Goal: Transaction & Acquisition: Purchase product/service

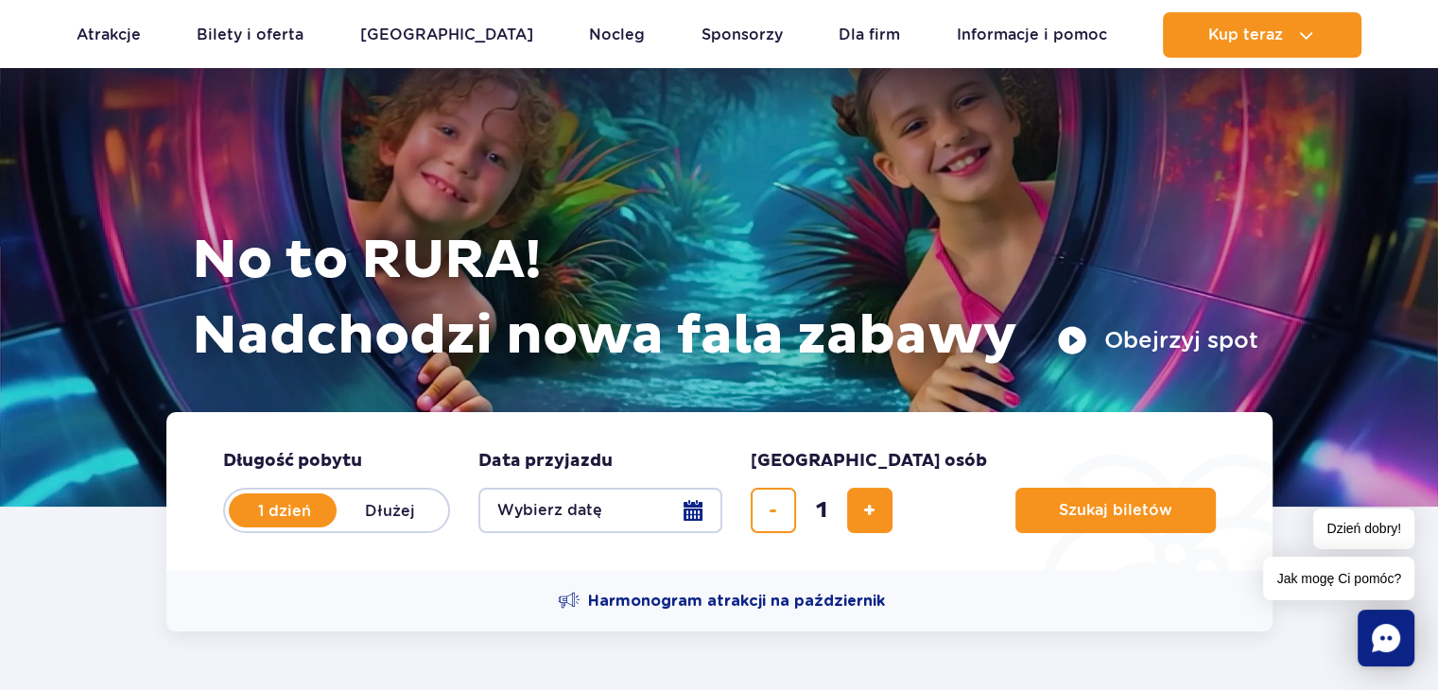
scroll to position [95, 0]
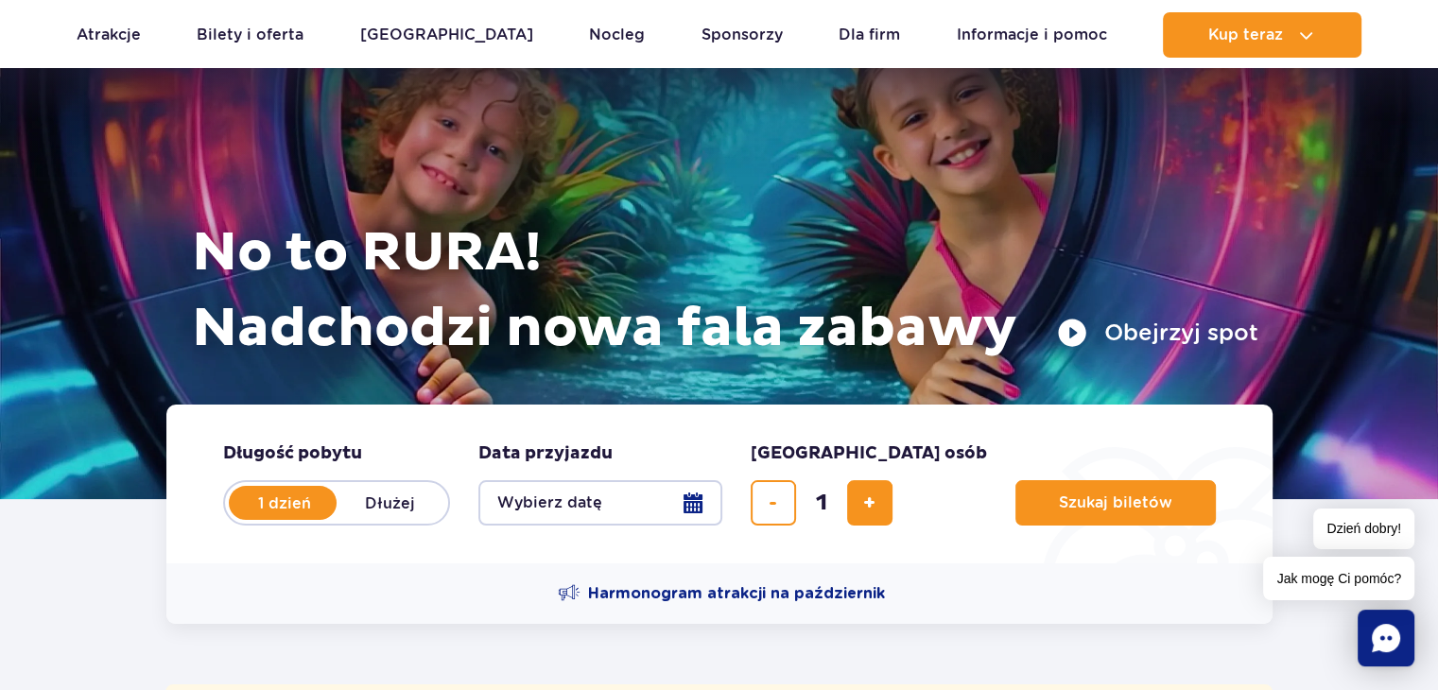
click at [650, 510] on button "Wybierz datę" at bounding box center [601, 502] width 244 height 45
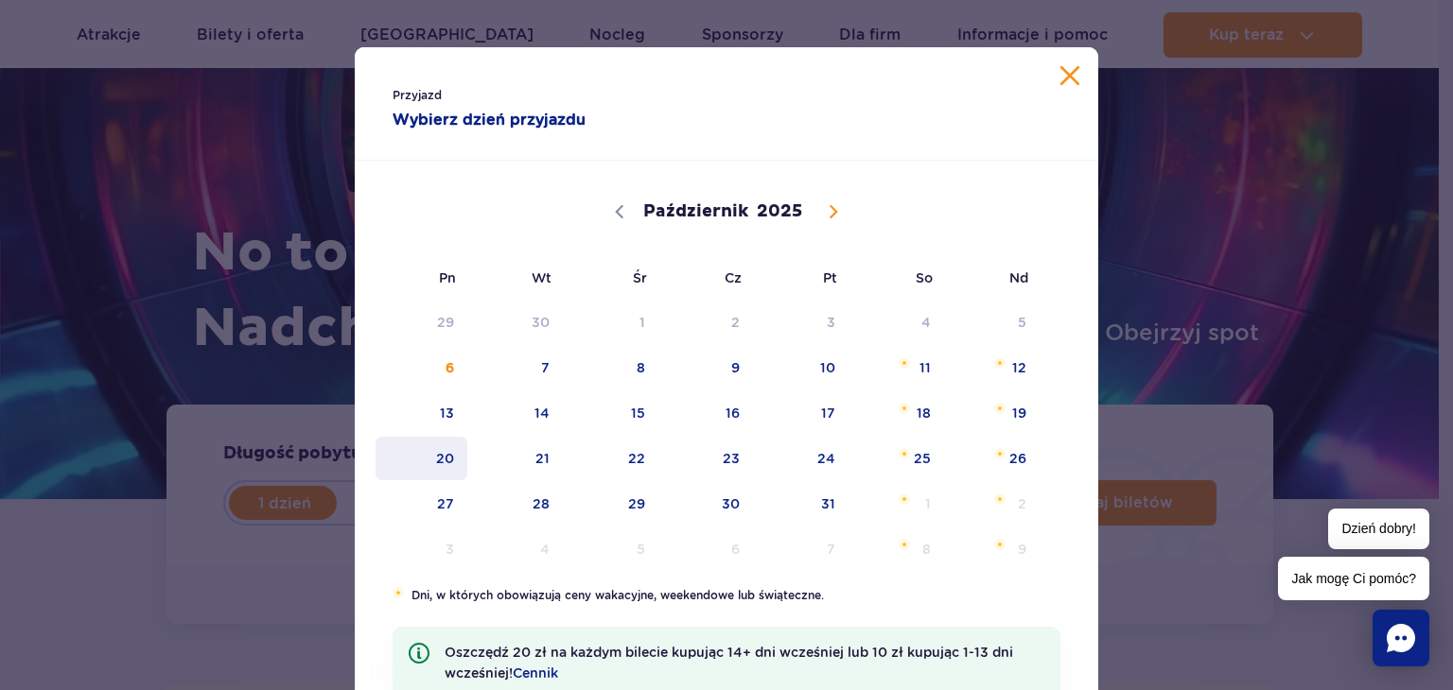
click at [428, 447] on span "20" at bounding box center [422, 459] width 96 height 44
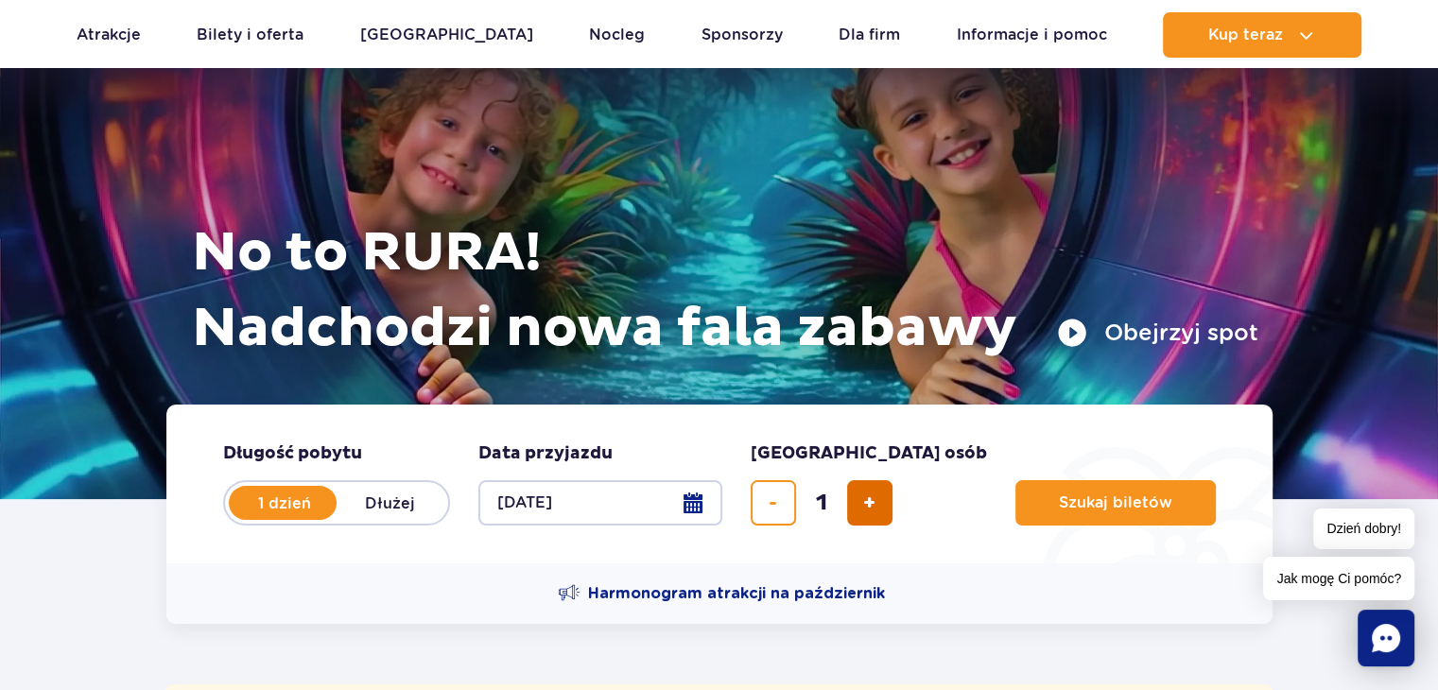
click at [858, 512] on button "dodaj bilet" at bounding box center [869, 502] width 45 height 45
type input "2"
click at [1052, 502] on span "Szukaj biletów" at bounding box center [1108, 503] width 113 height 17
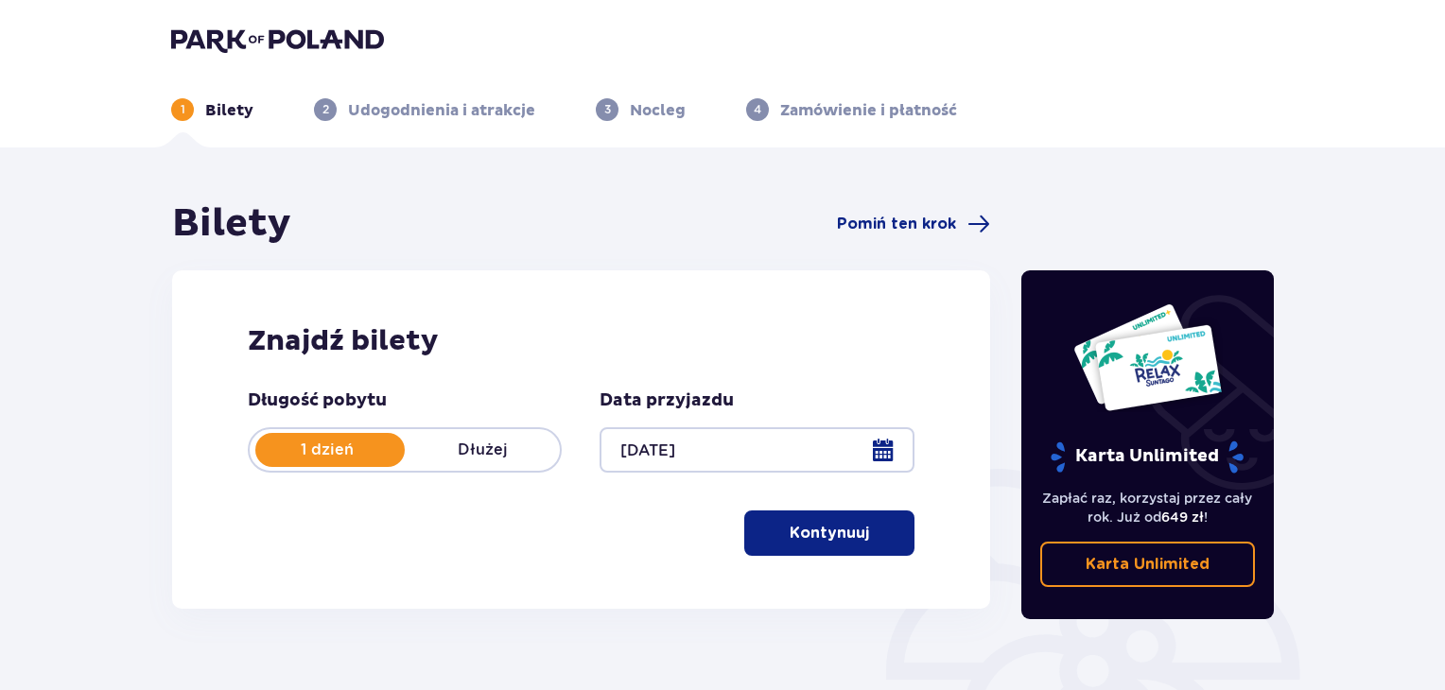
scroll to position [273, 0]
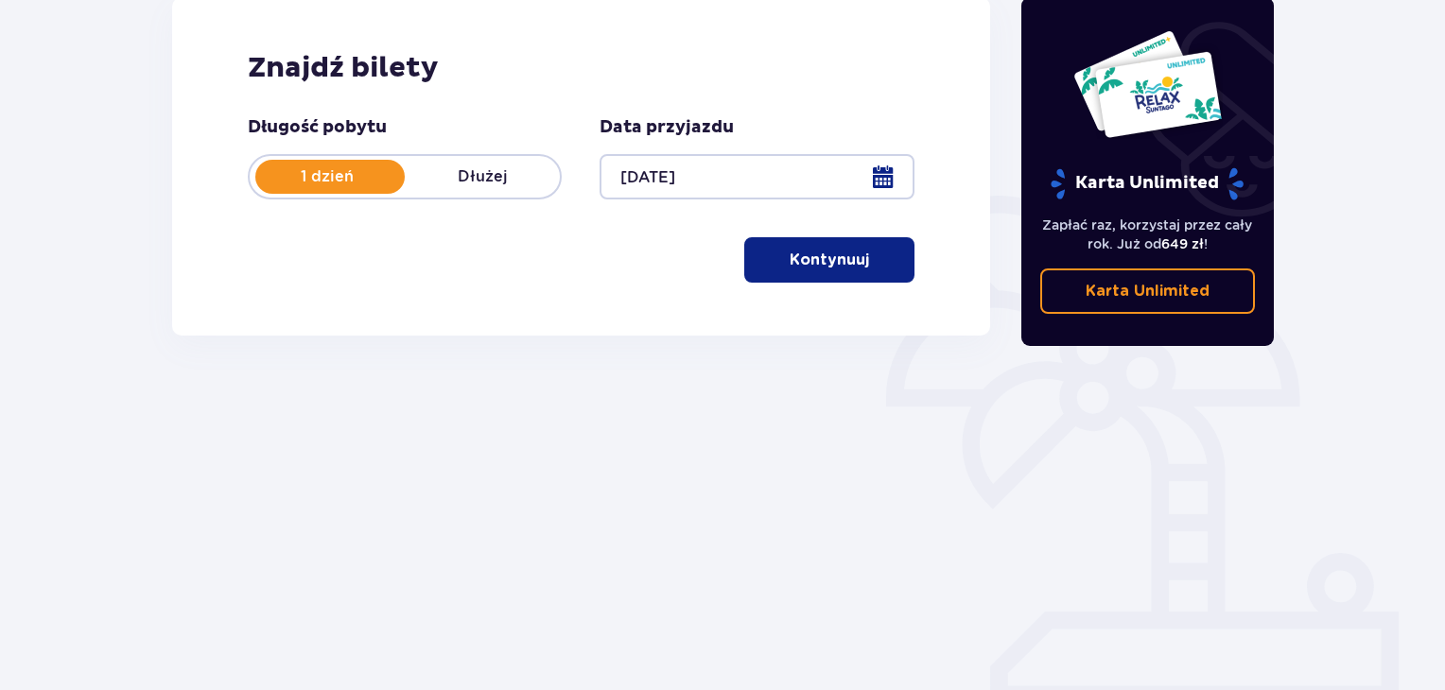
click at [810, 262] on p "Kontynuuj" at bounding box center [829, 260] width 79 height 21
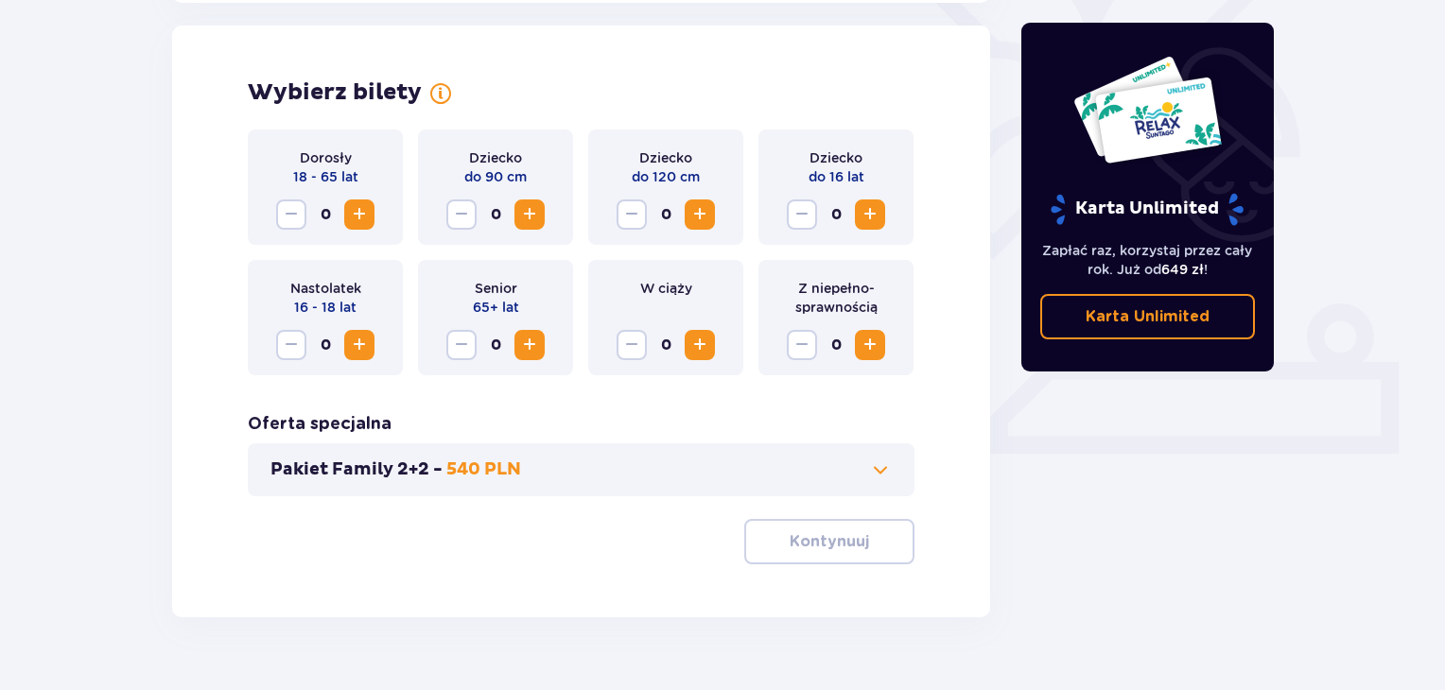
scroll to position [526, 0]
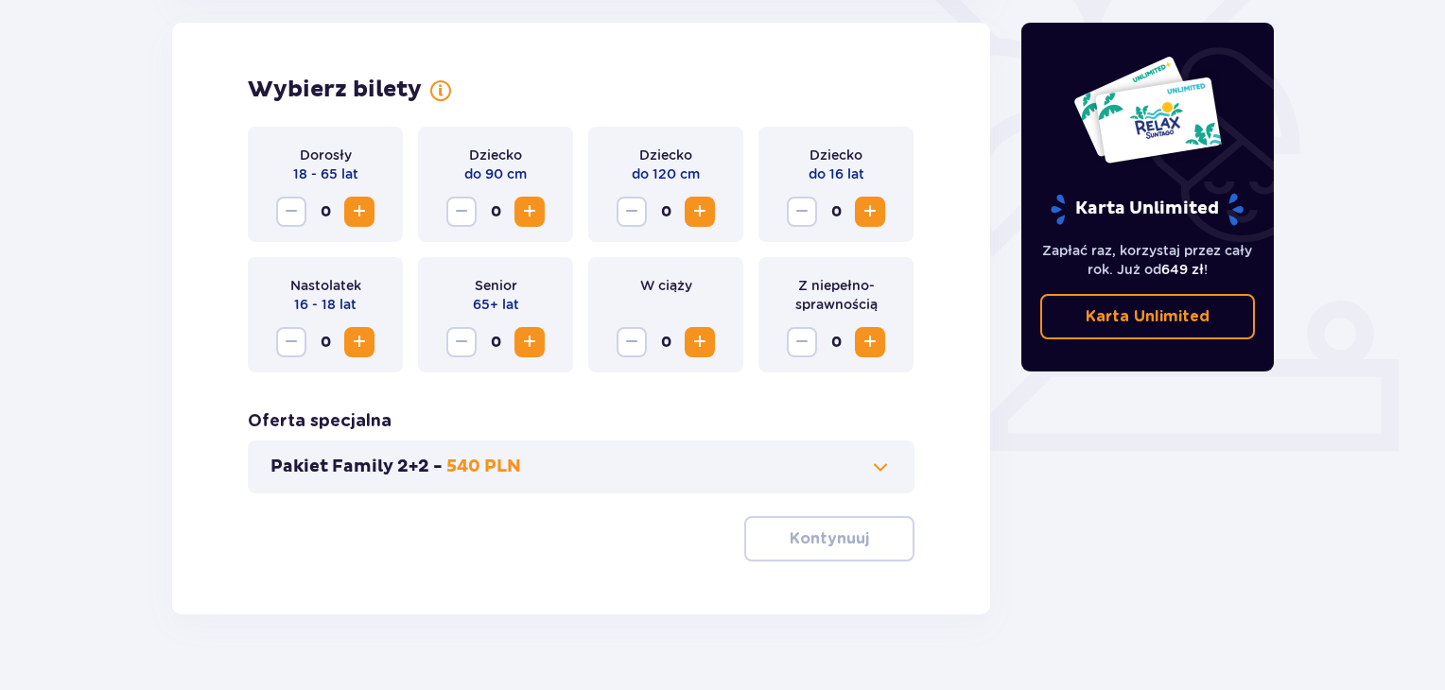
click at [364, 213] on span "Zwiększ" at bounding box center [359, 211] width 23 height 23
click at [831, 538] on p "Kontynuuj" at bounding box center [829, 539] width 79 height 21
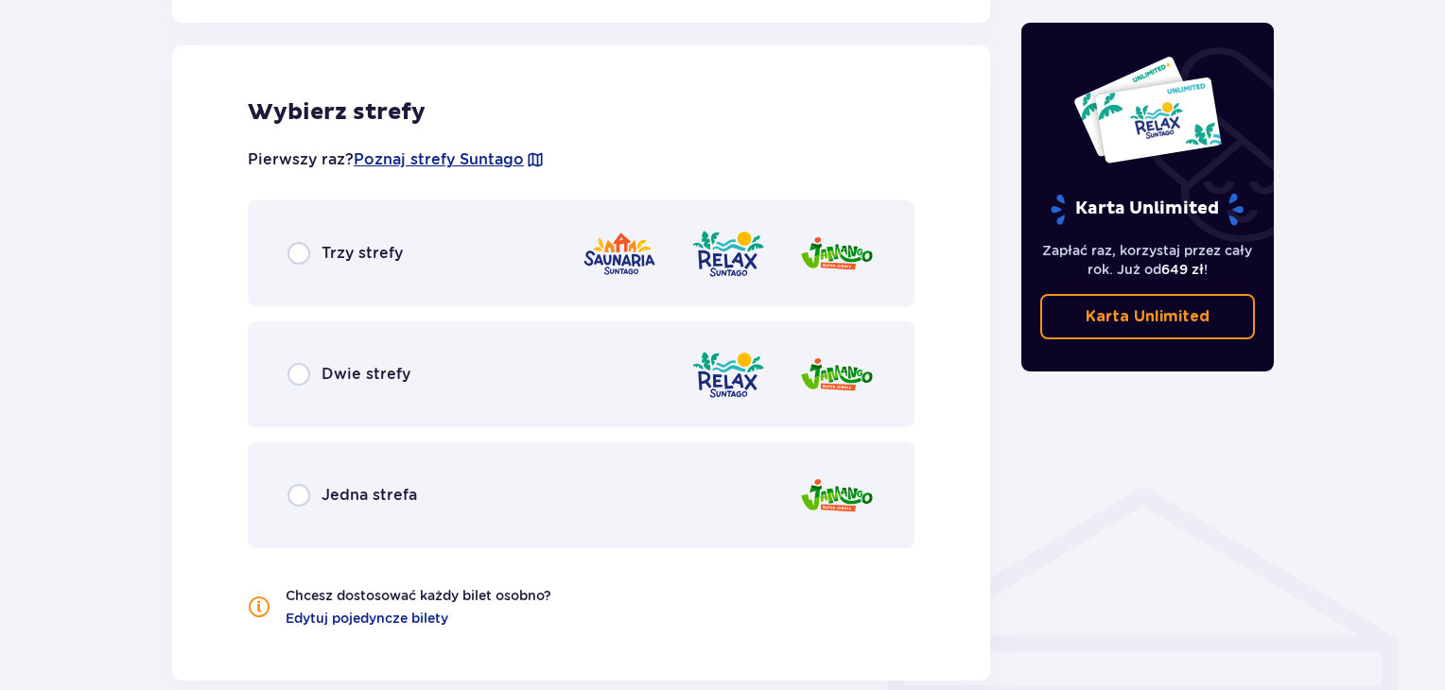
click at [473, 281] on div "Trzy strefy" at bounding box center [581, 253] width 667 height 106
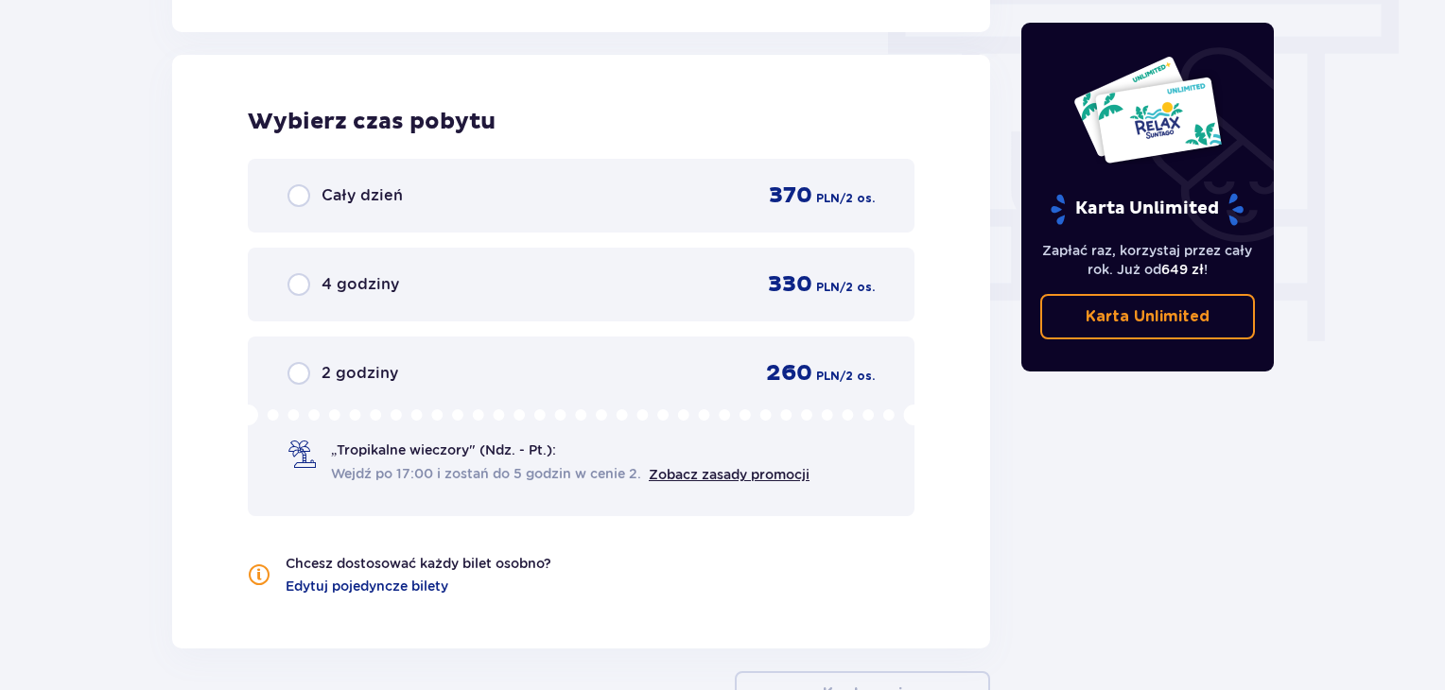
scroll to position [1708, 0]
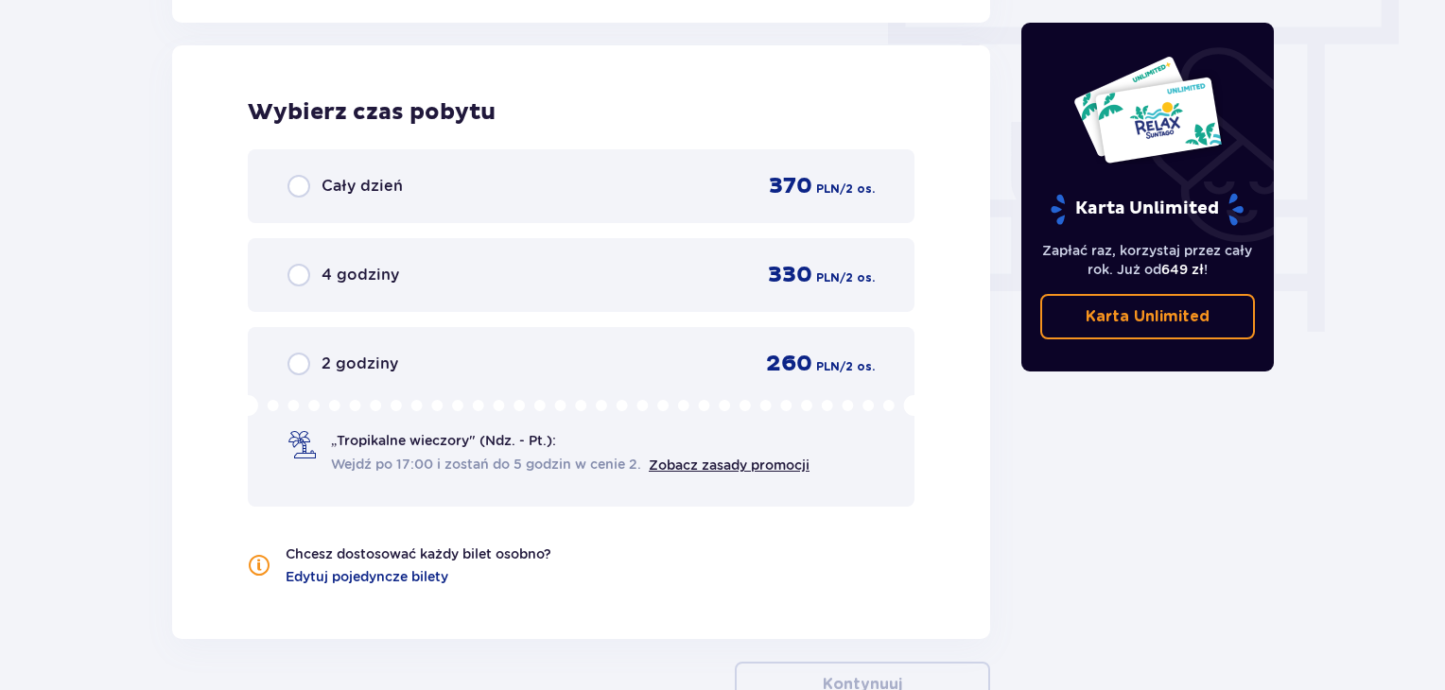
click at [609, 209] on div "Cały dzień 370 PLN / 2 os." at bounding box center [581, 186] width 667 height 74
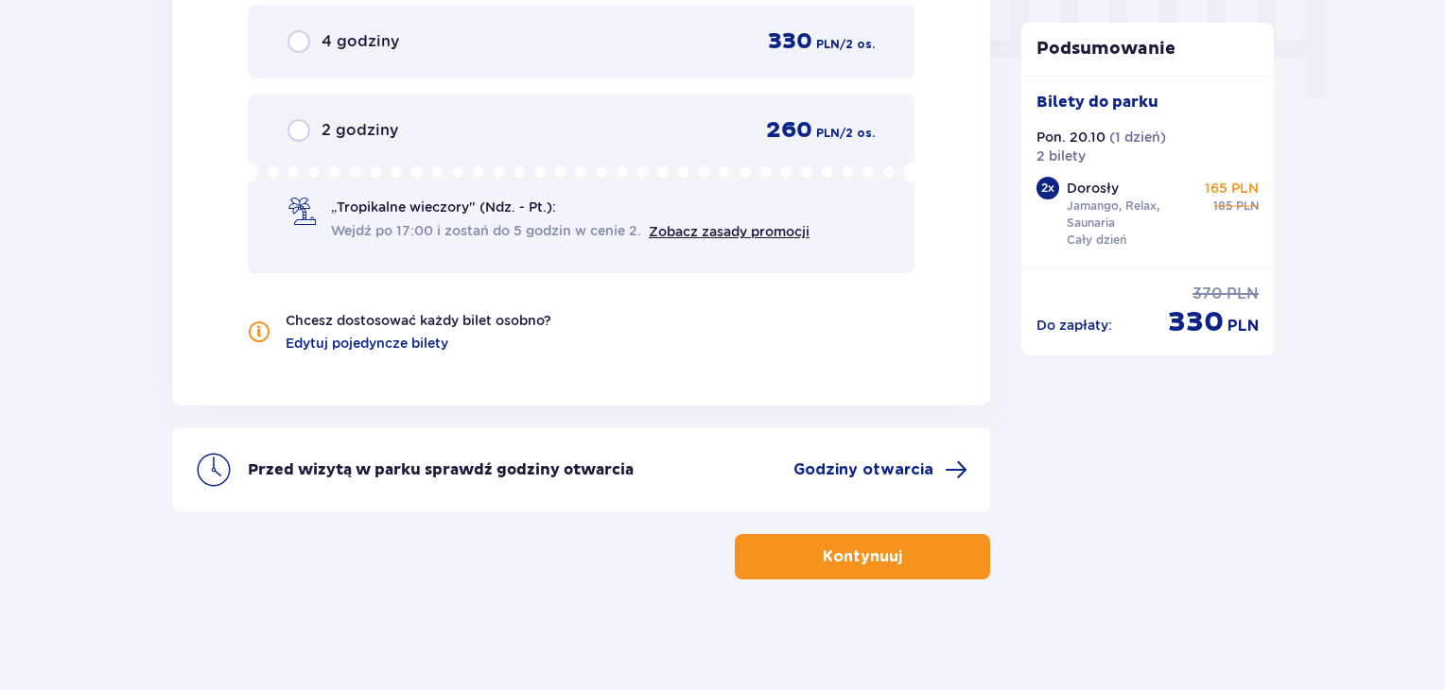
scroll to position [1943, 0]
click at [785, 540] on button "Kontynuuj" at bounding box center [862, 555] width 255 height 45
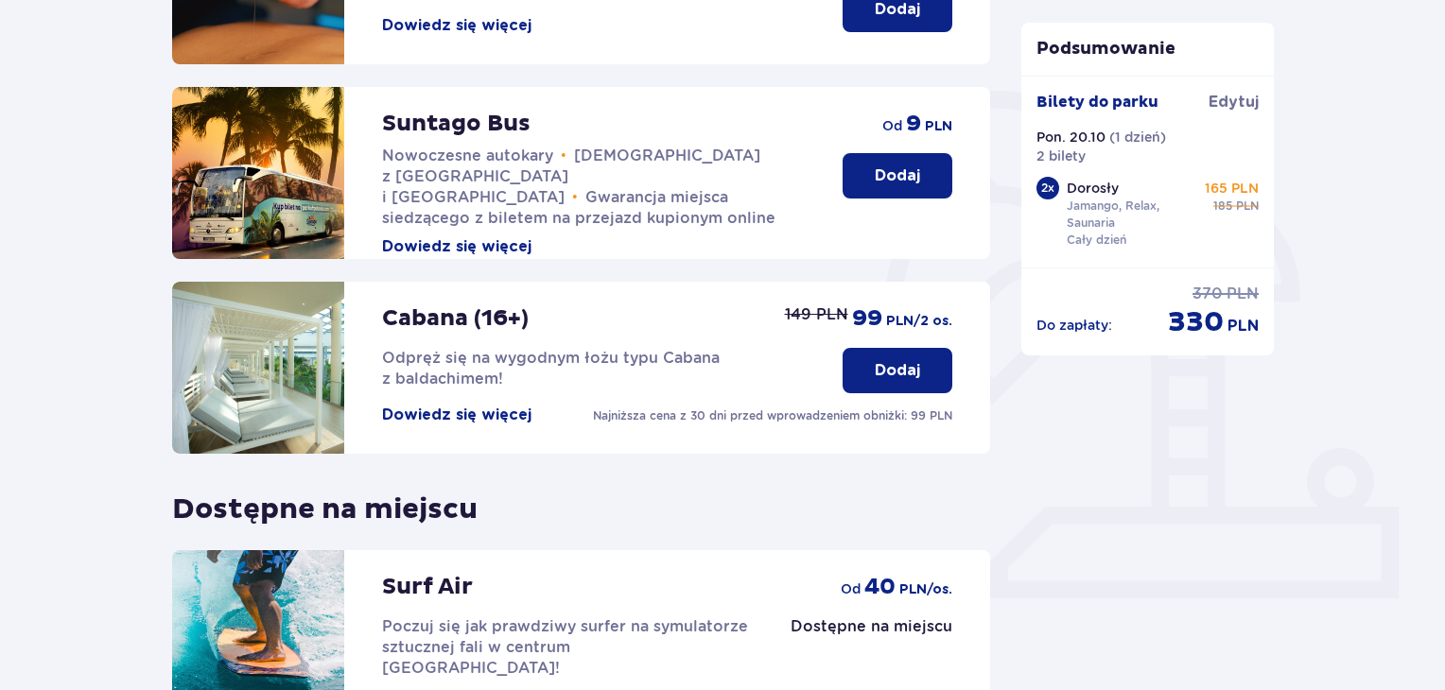
click at [903, 175] on p "Dodaj" at bounding box center [897, 176] width 45 height 21
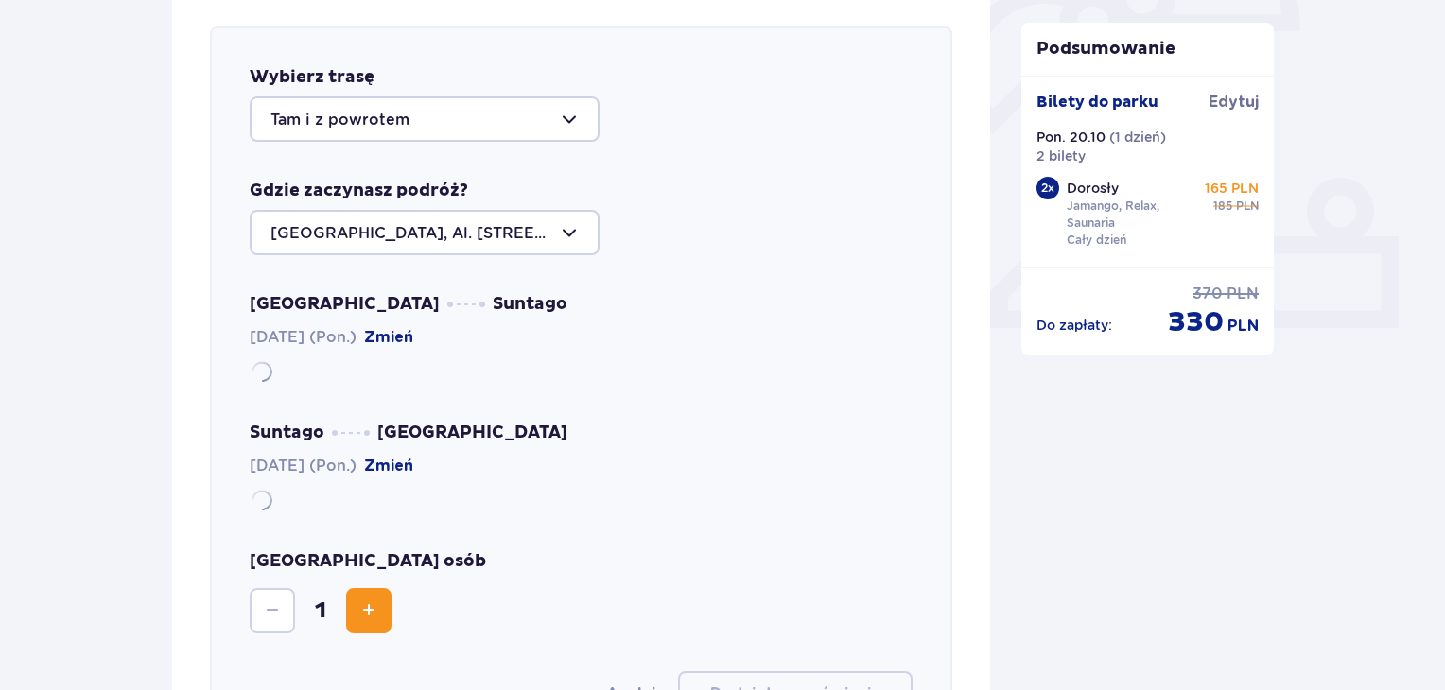
scroll to position [653, 0]
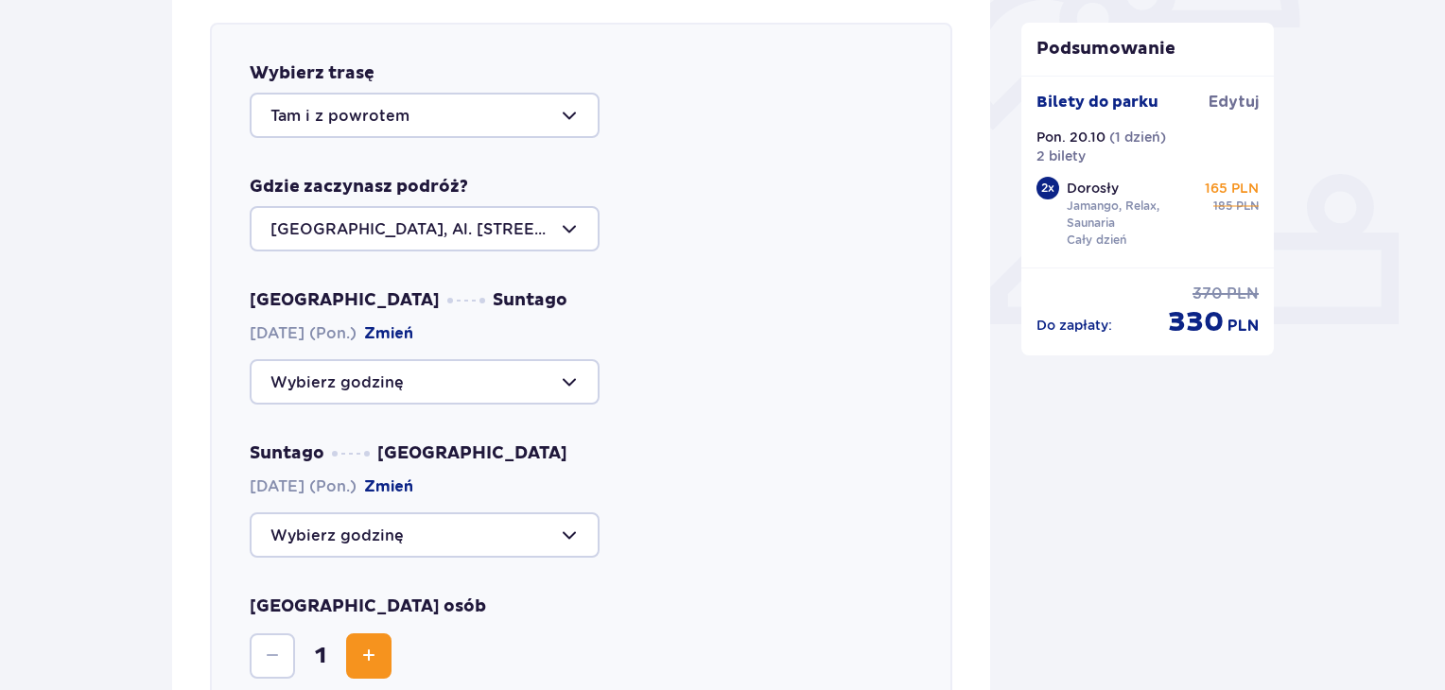
click at [427, 398] on div at bounding box center [425, 381] width 350 height 45
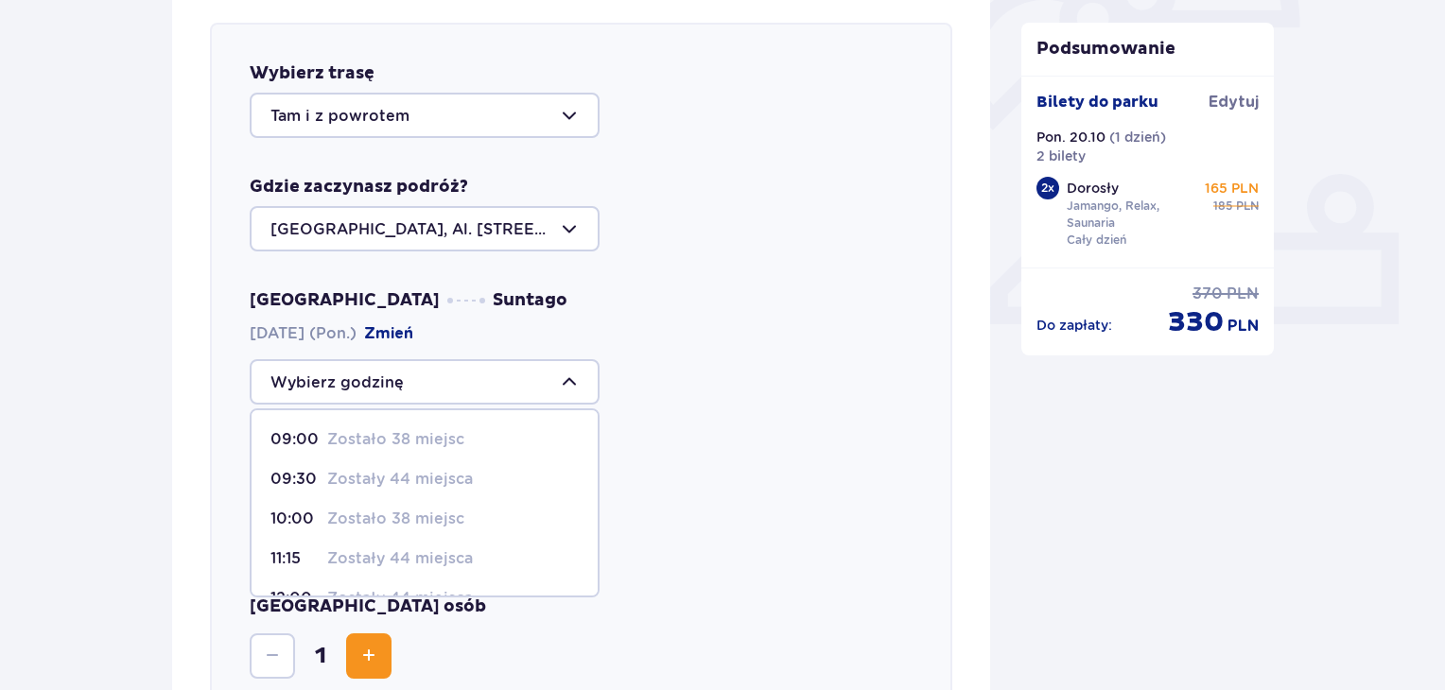
click at [367, 523] on p "Zostało 38 miejsc" at bounding box center [395, 519] width 137 height 21
type input "10:00"
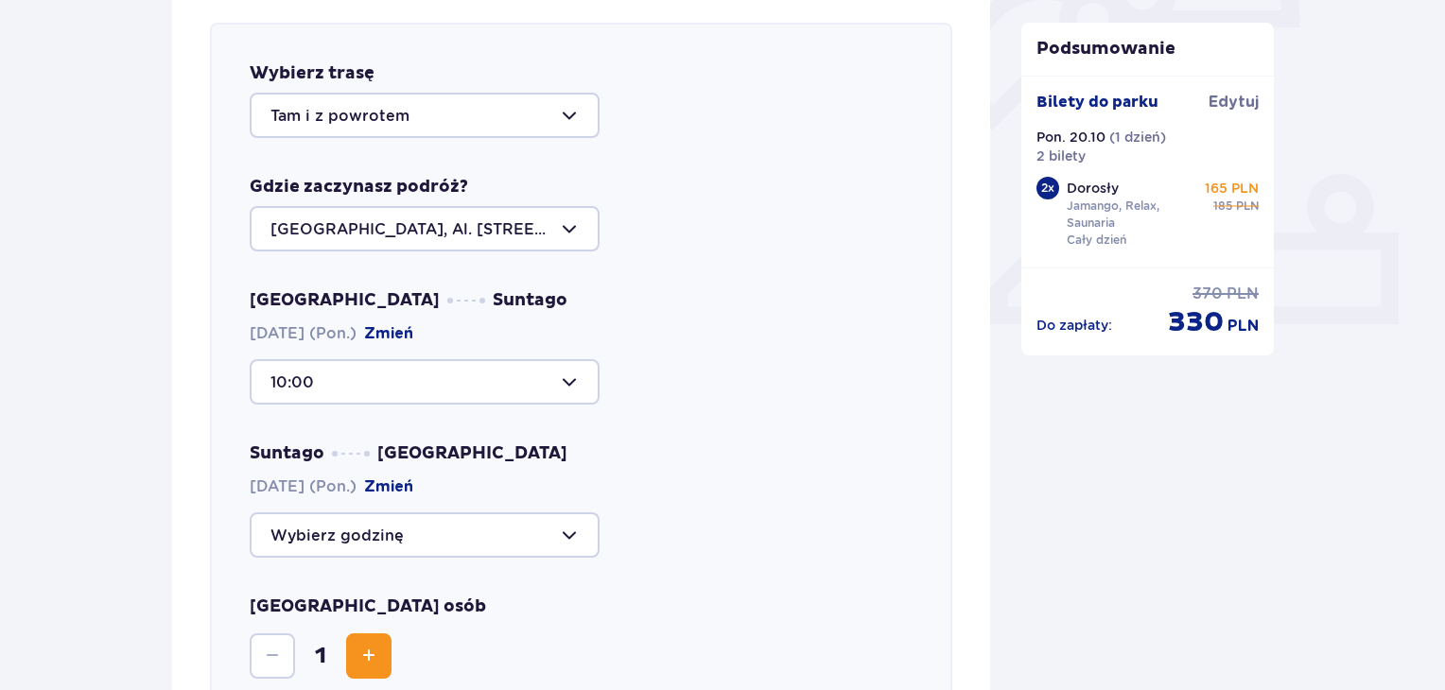
click at [355, 532] on div at bounding box center [425, 535] width 350 height 45
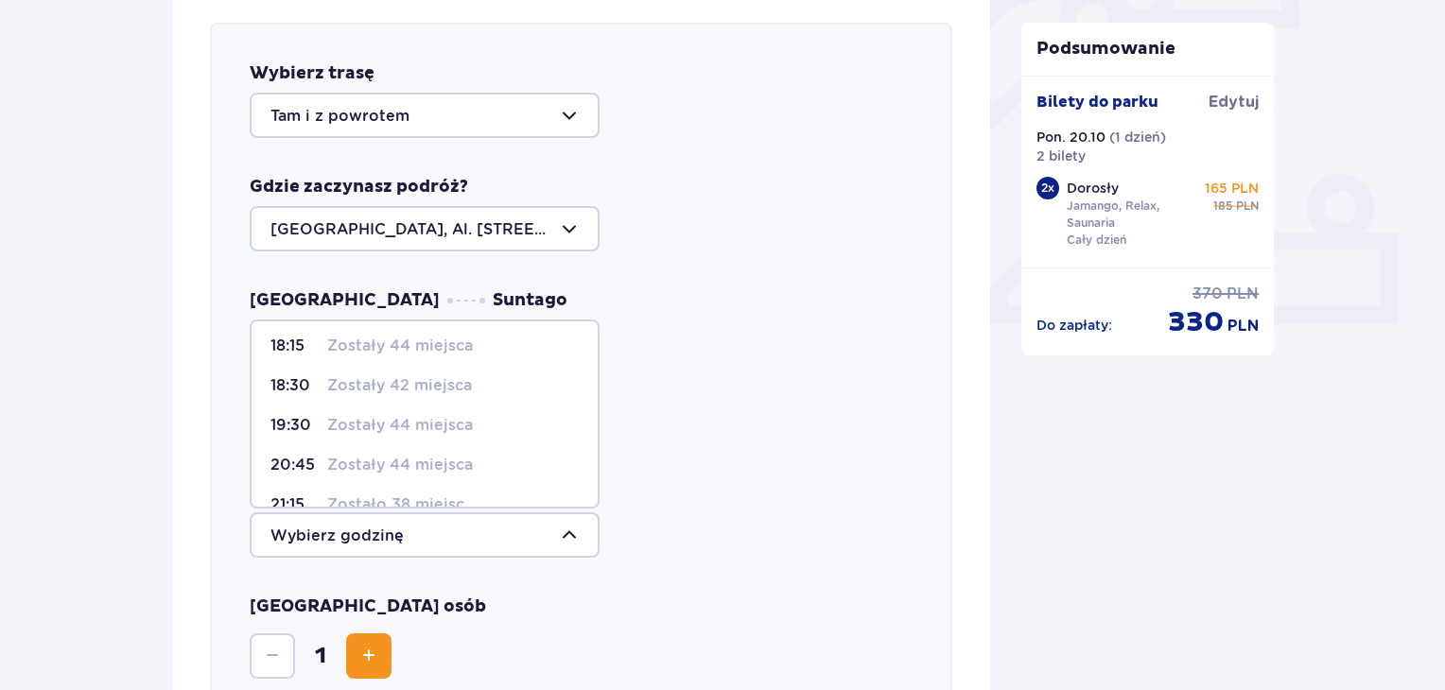
scroll to position [95, 0]
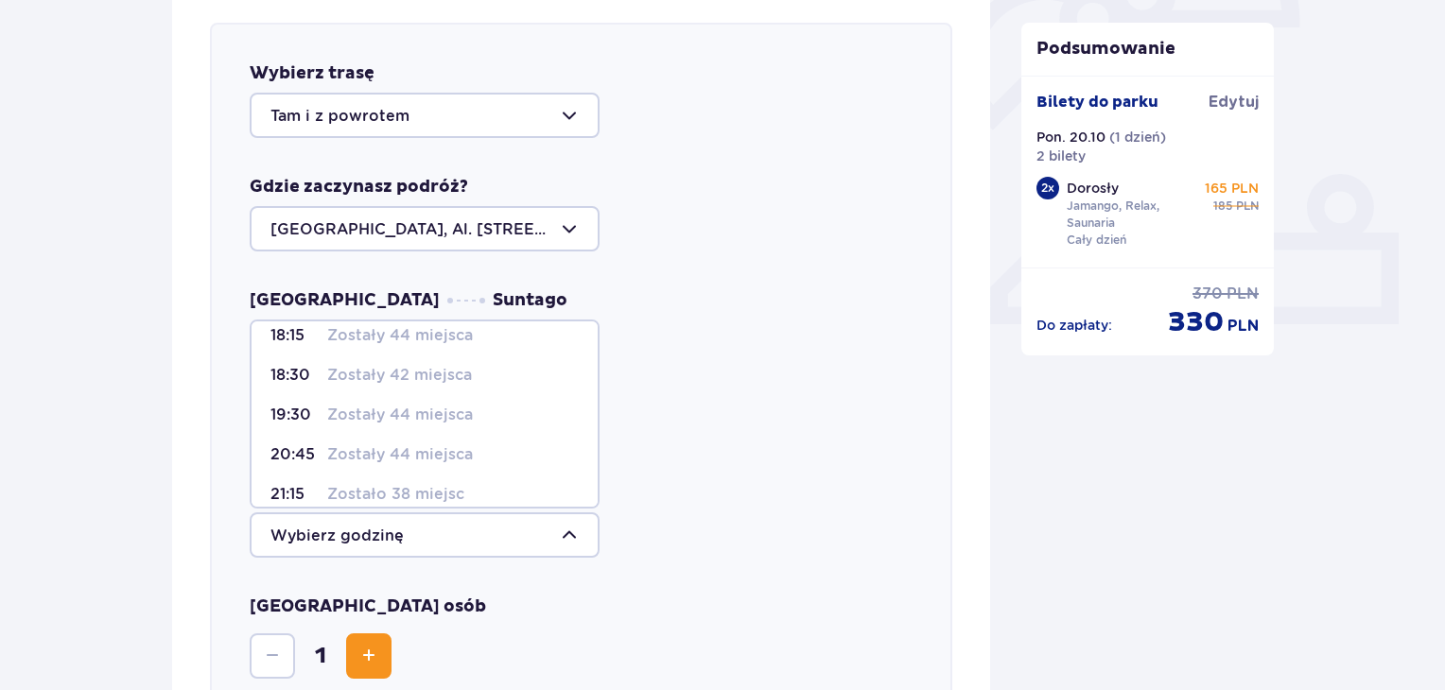
click at [368, 377] on p "Zostały 42 miejsca" at bounding box center [399, 375] width 145 height 21
type input "18:30"
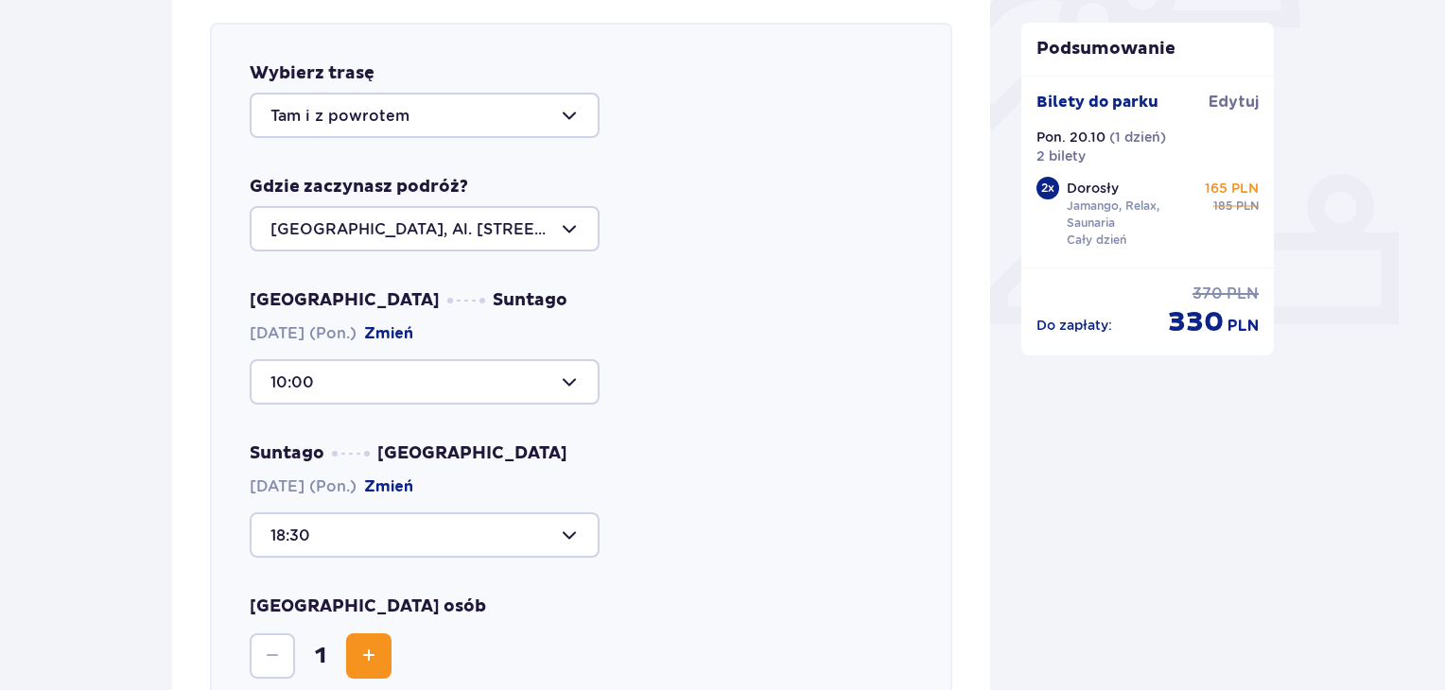
click at [359, 656] on span "Zwiększ" at bounding box center [368, 656] width 23 height 23
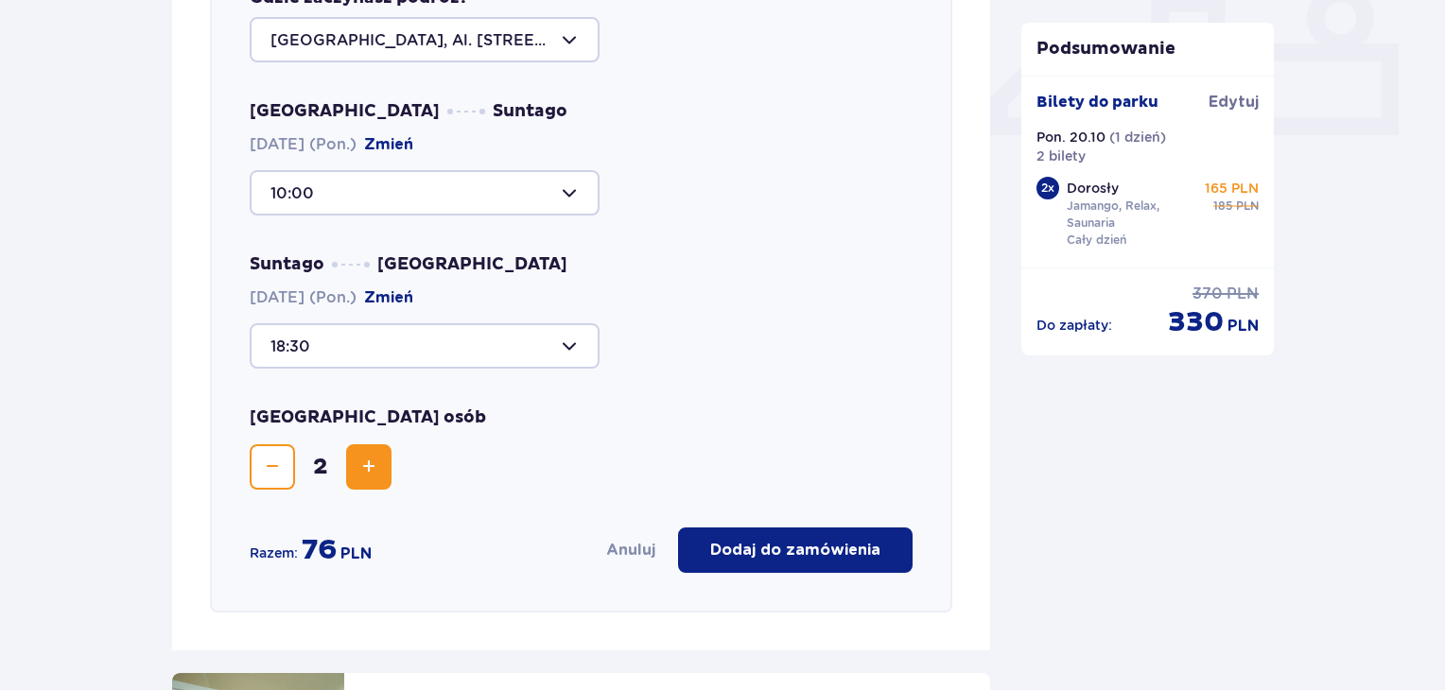
click at [794, 545] on p "Dodaj do zamówienia" at bounding box center [795, 550] width 170 height 21
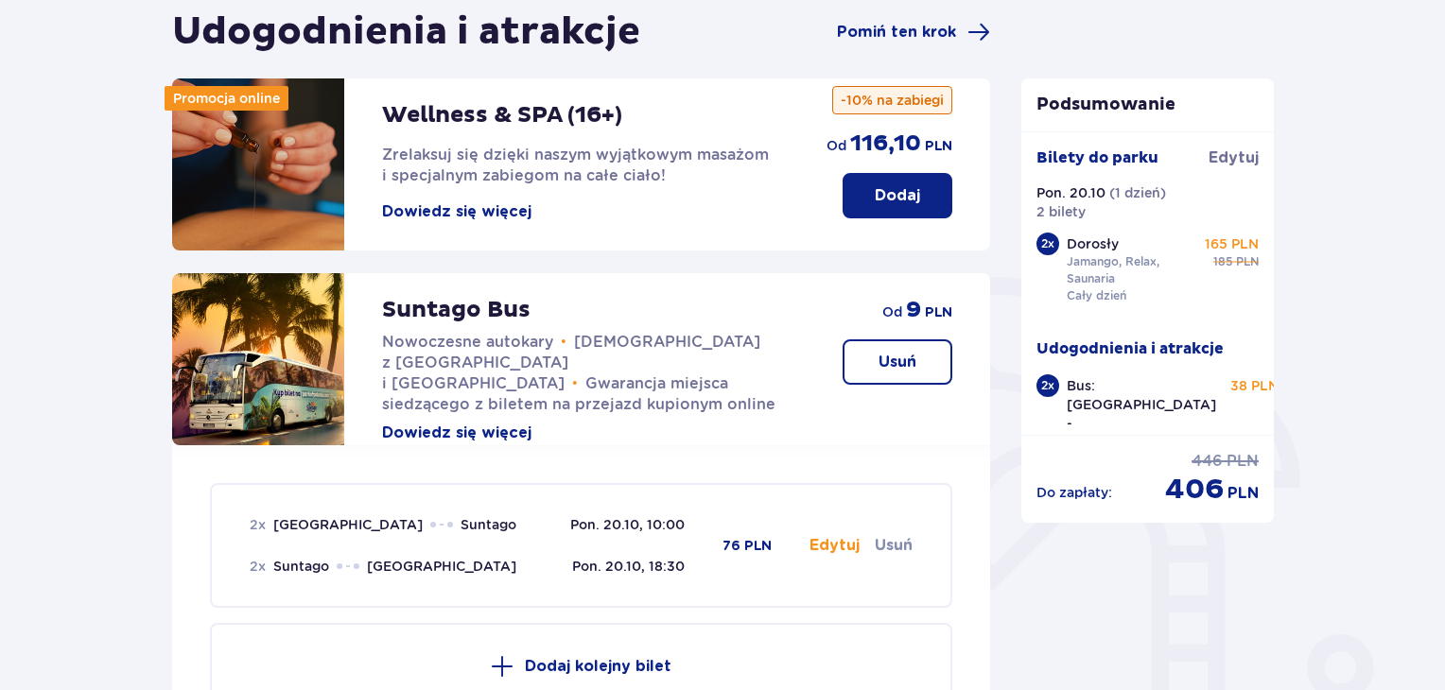
scroll to position [136, 0]
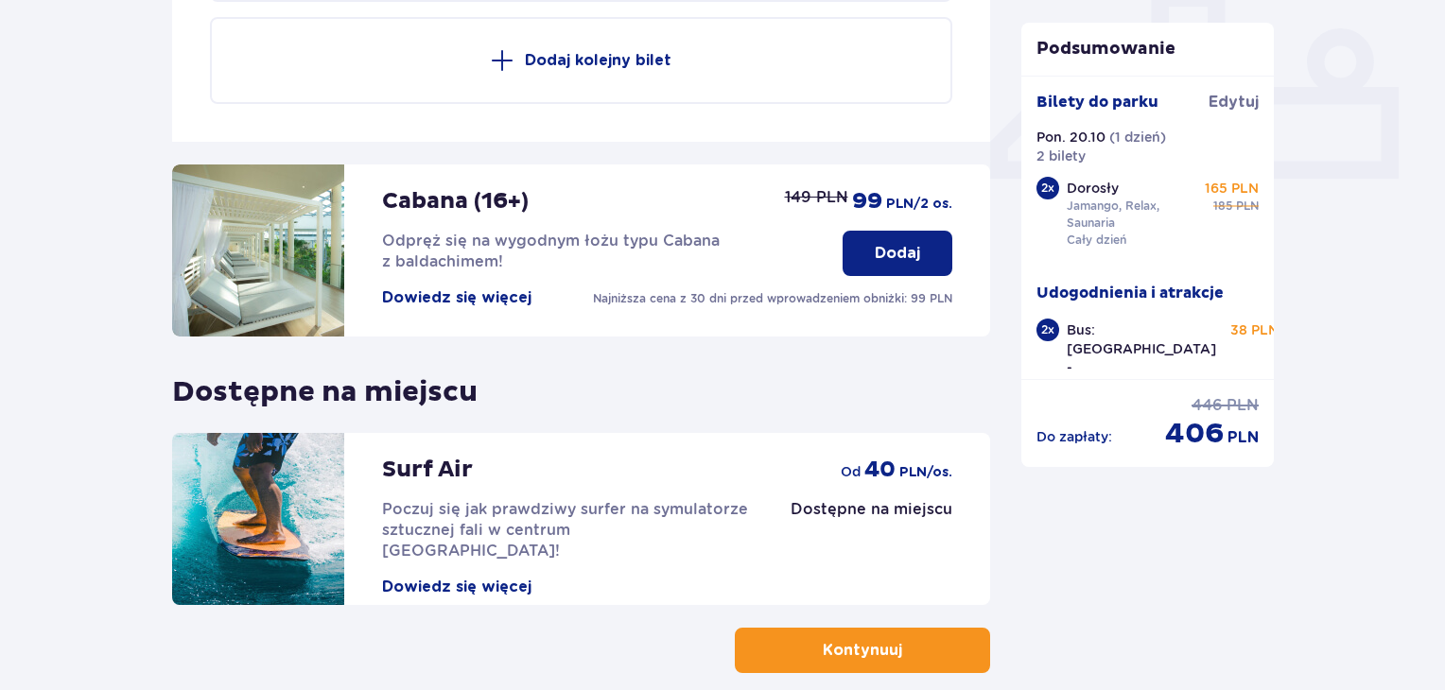
click at [797, 639] on button "Kontynuuj" at bounding box center [862, 650] width 255 height 45
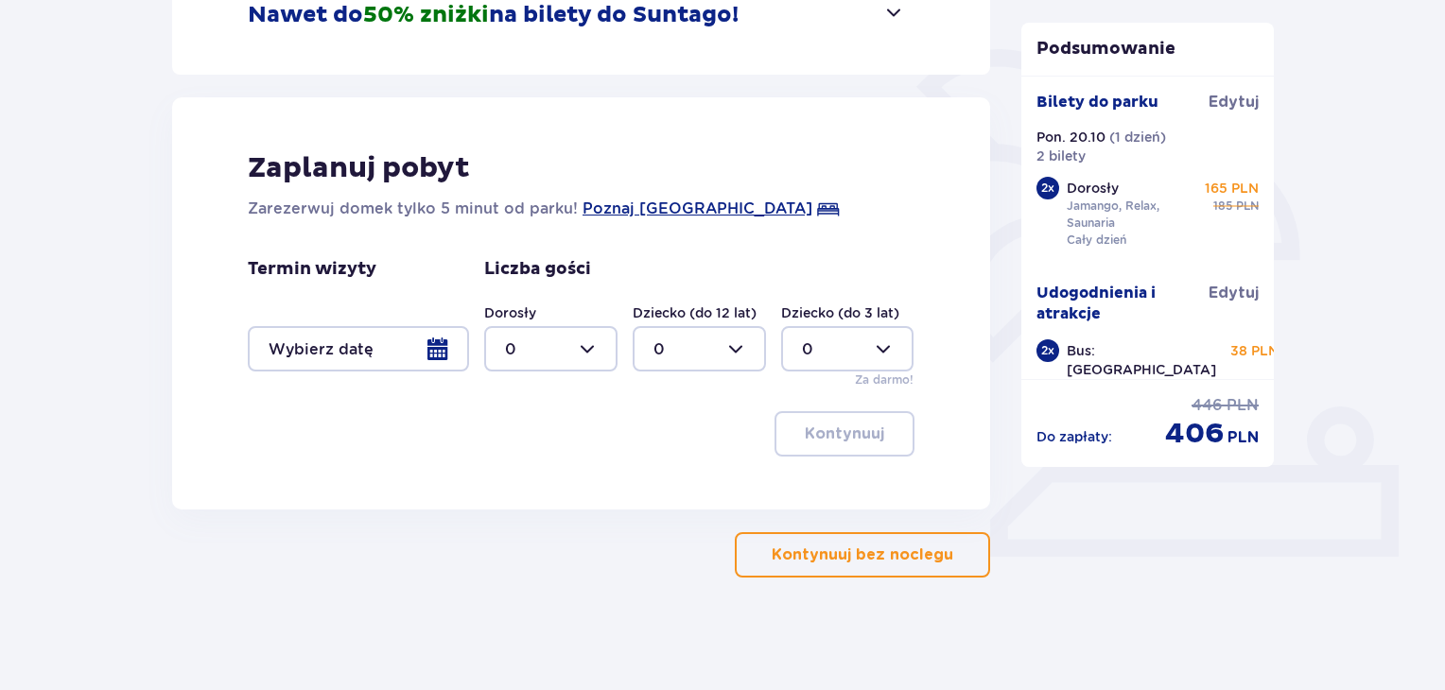
click at [881, 555] on p "Kontynuuj bez noclegu" at bounding box center [863, 555] width 182 height 21
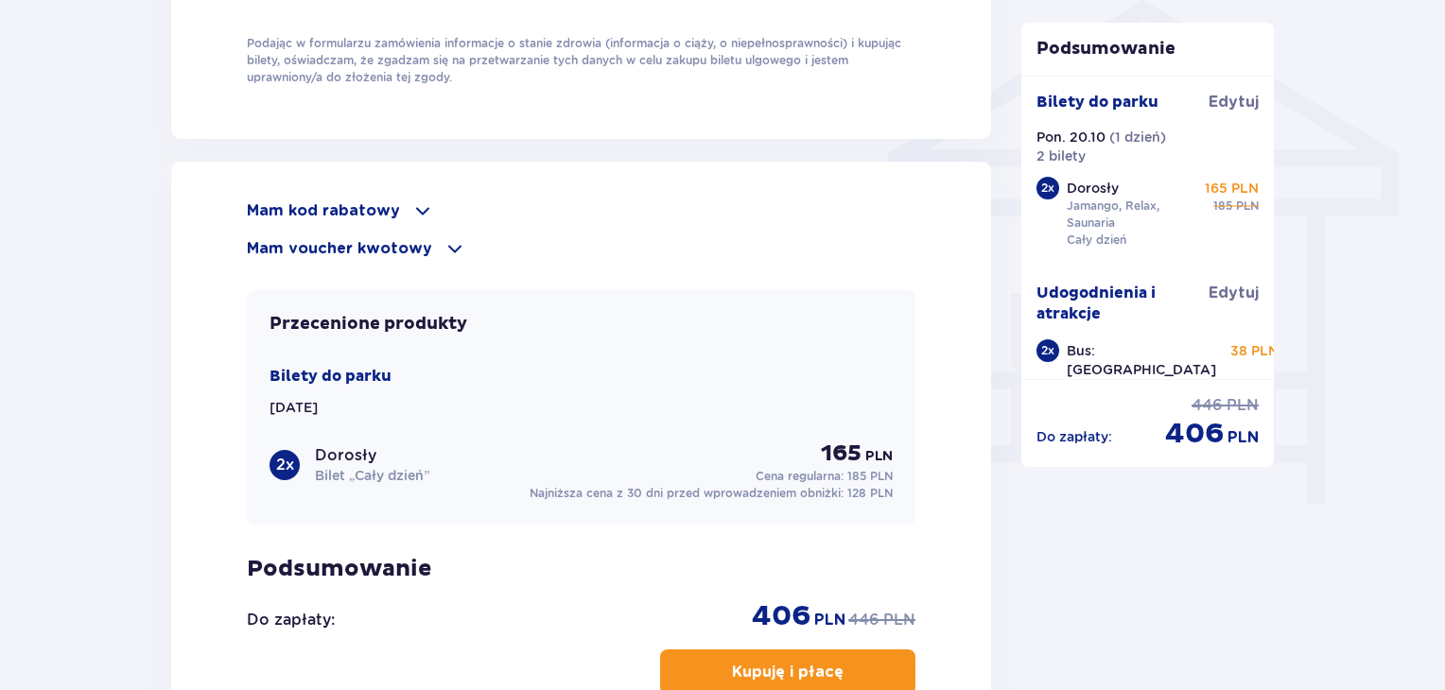
scroll to position [1570, 0]
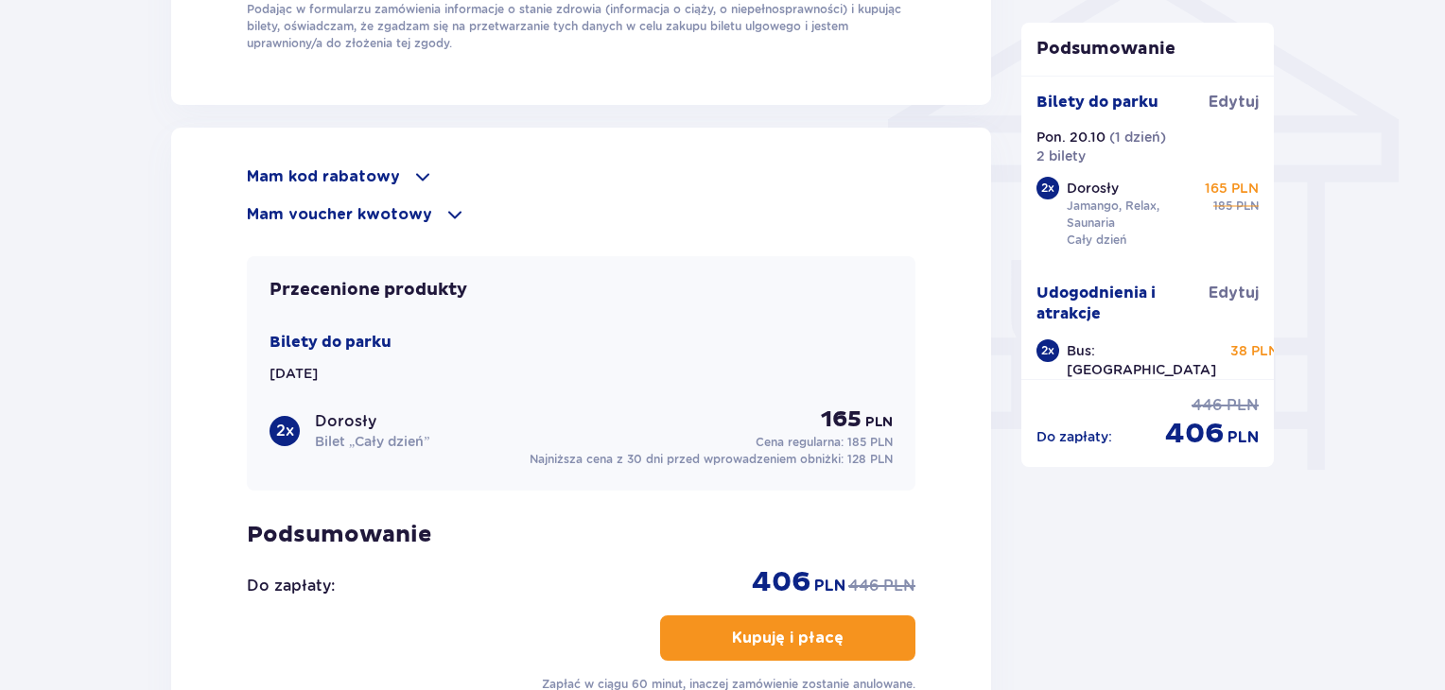
click at [372, 183] on div "Mam kod rabatowy" at bounding box center [581, 177] width 669 height 23
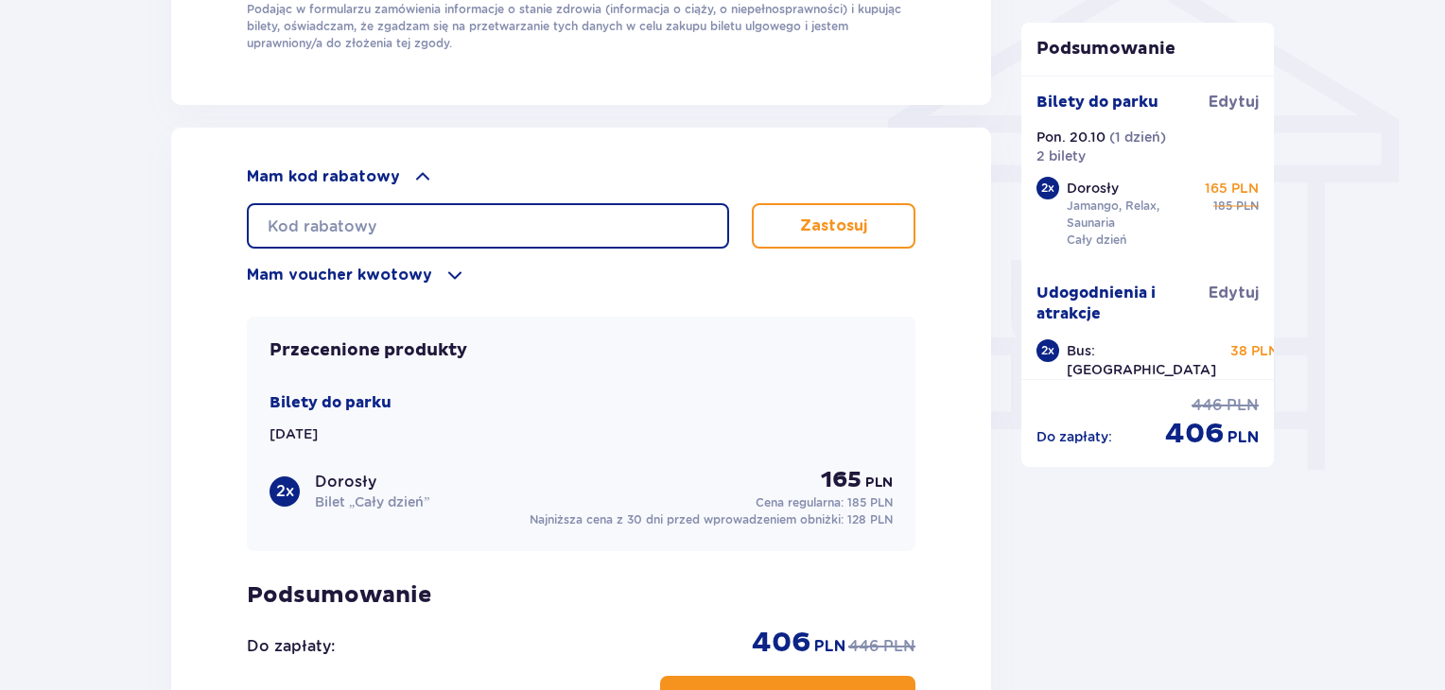
click at [385, 209] on input "text" at bounding box center [488, 225] width 482 height 45
type input "student30"
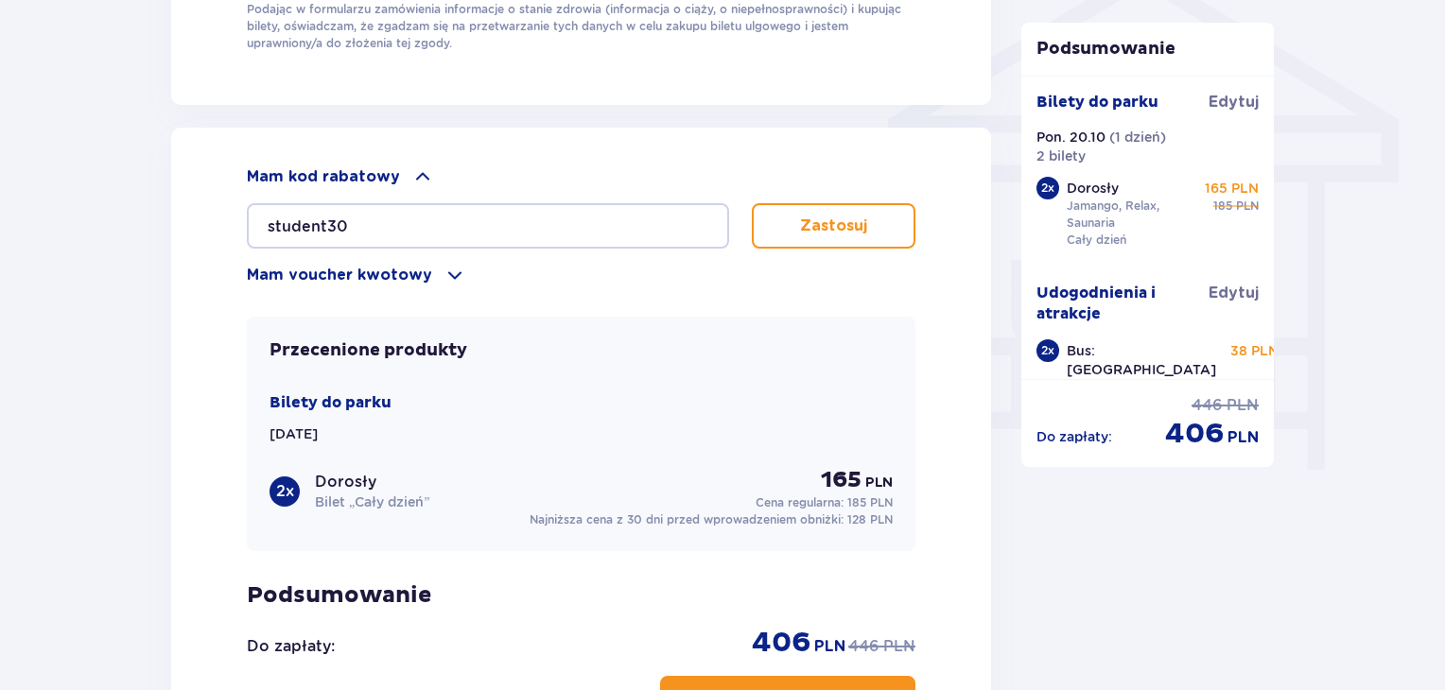
click at [847, 220] on p "Zastosuj" at bounding box center [833, 226] width 67 height 21
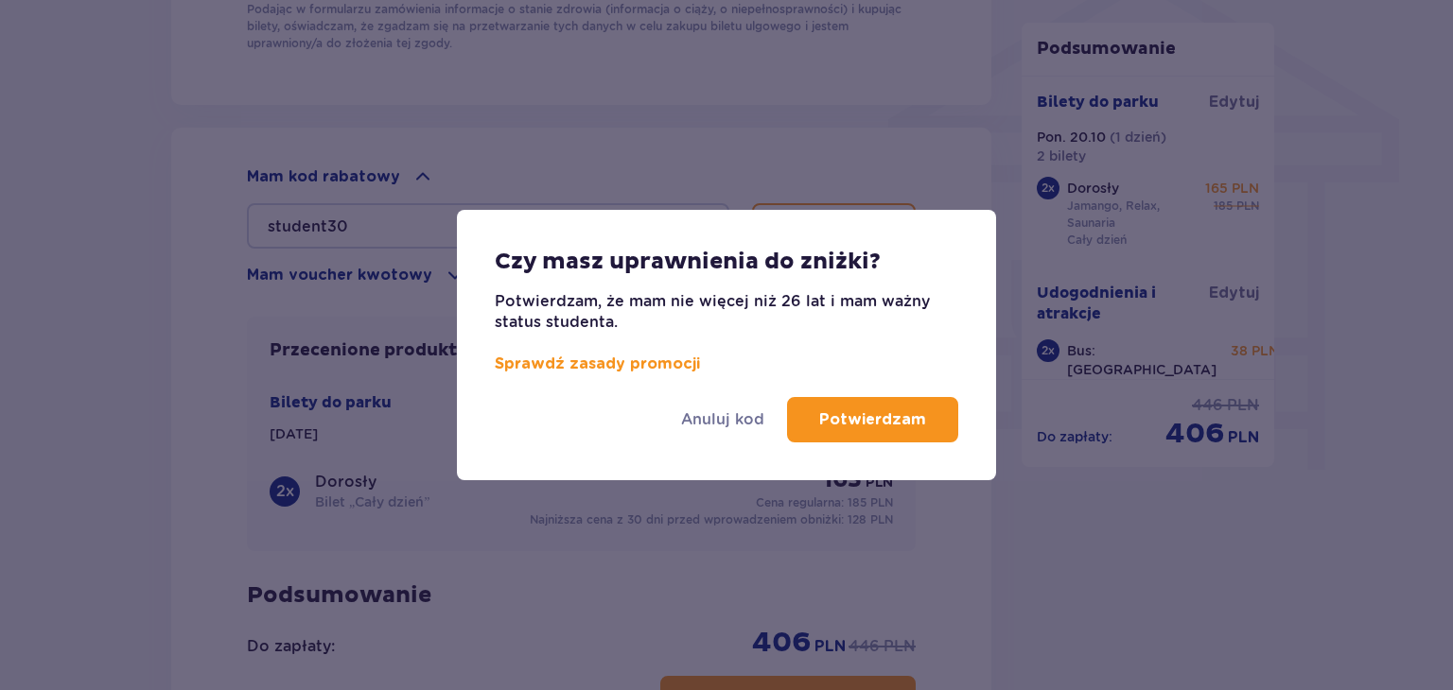
click at [894, 410] on p "Potwierdzam" at bounding box center [872, 420] width 107 height 21
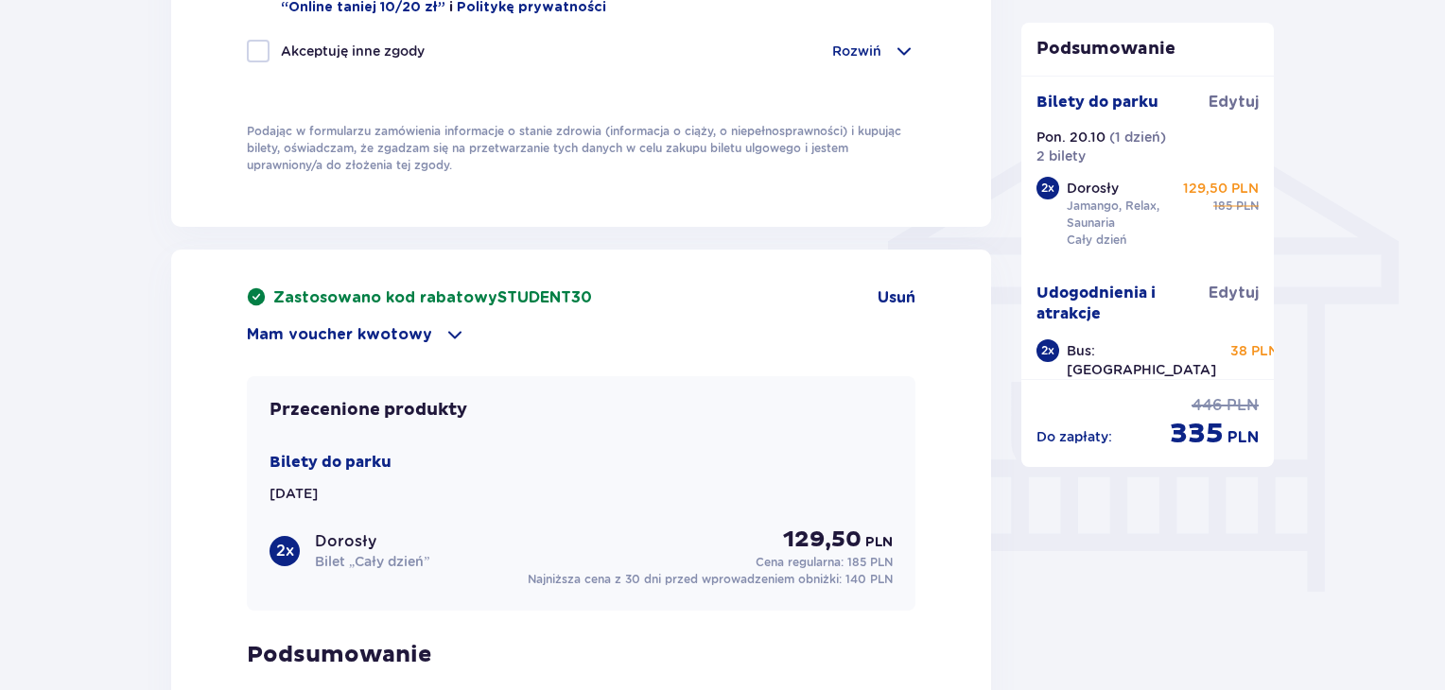
scroll to position [1192, 0]
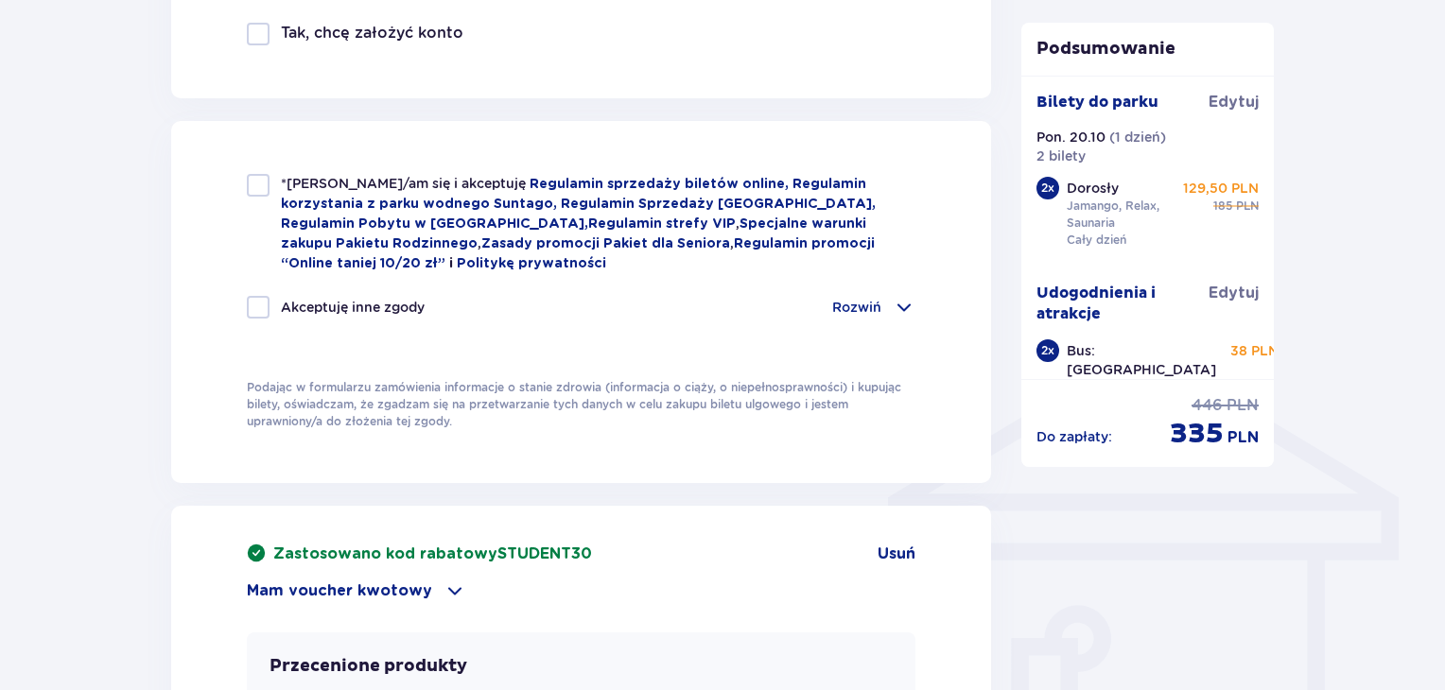
click at [253, 183] on div at bounding box center [258, 185] width 23 height 23
checkbox input "true"
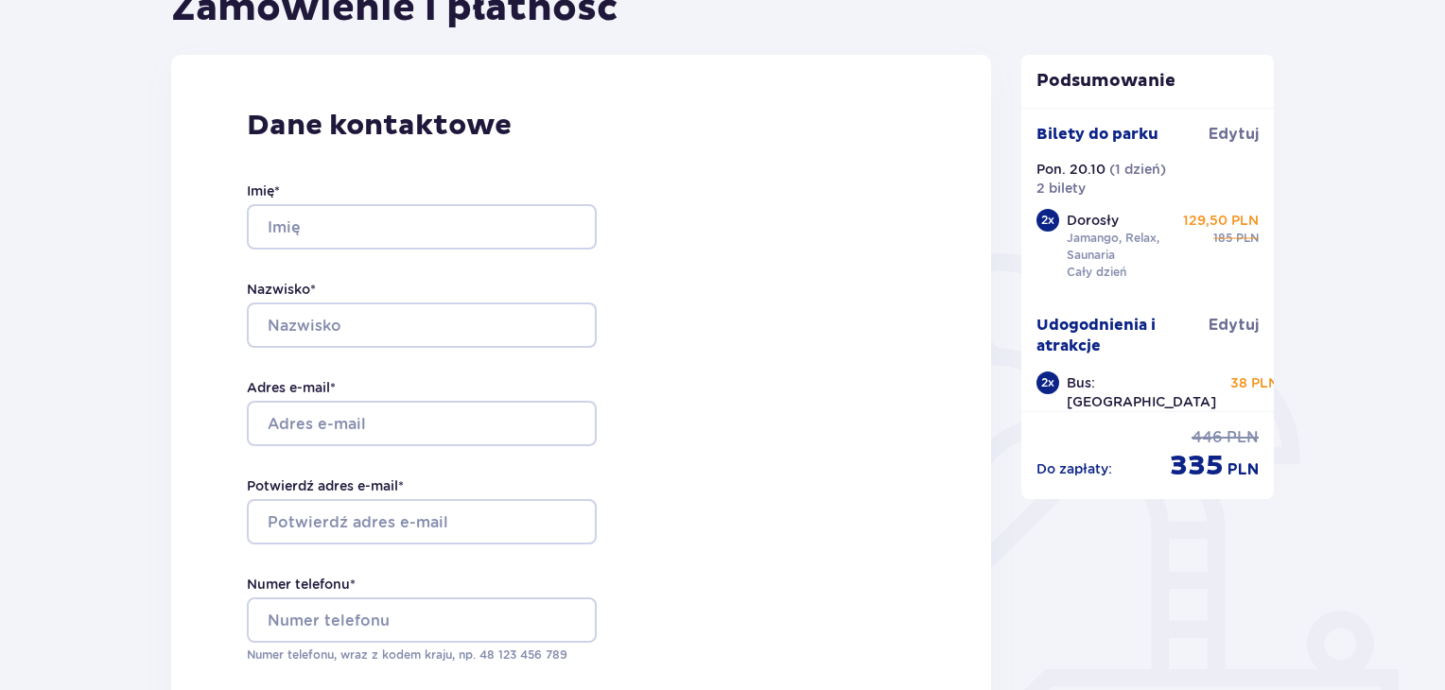
scroll to position [0, 0]
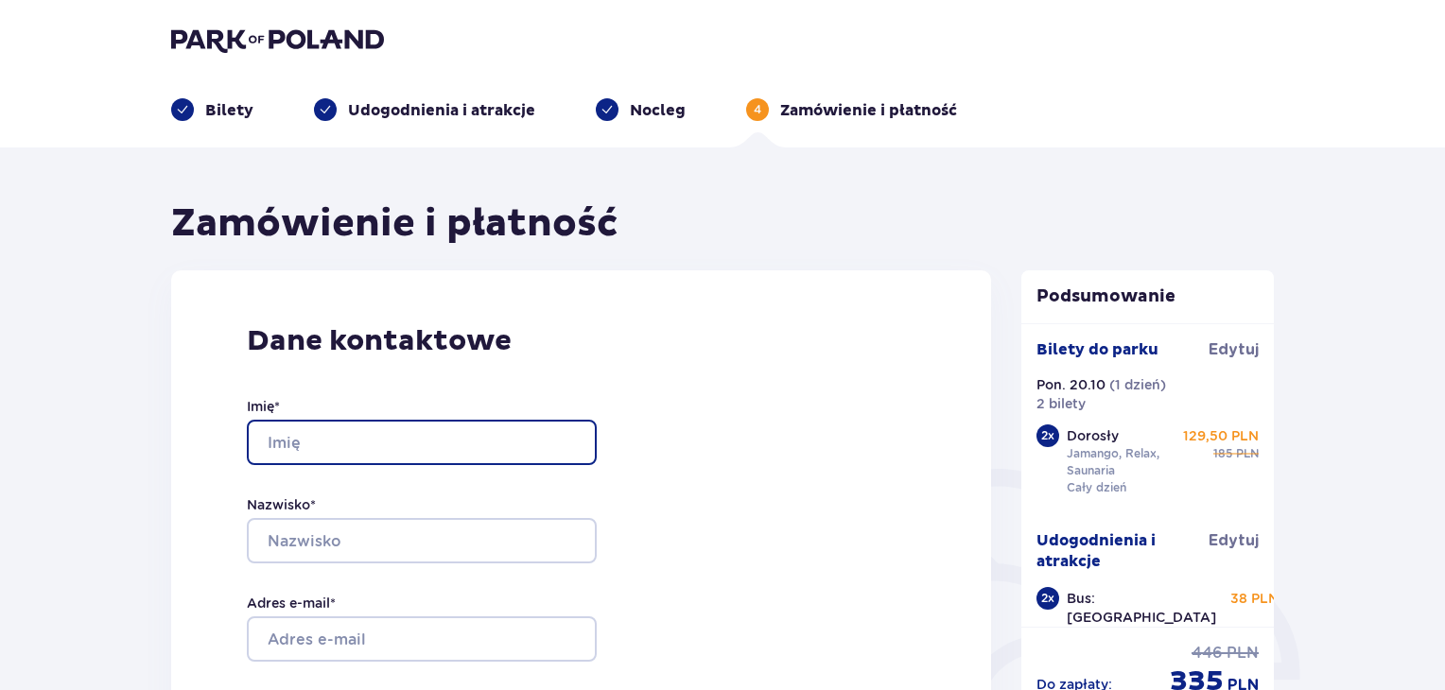
click at [315, 448] on input "Imię *" at bounding box center [422, 442] width 350 height 45
type input "Anton"
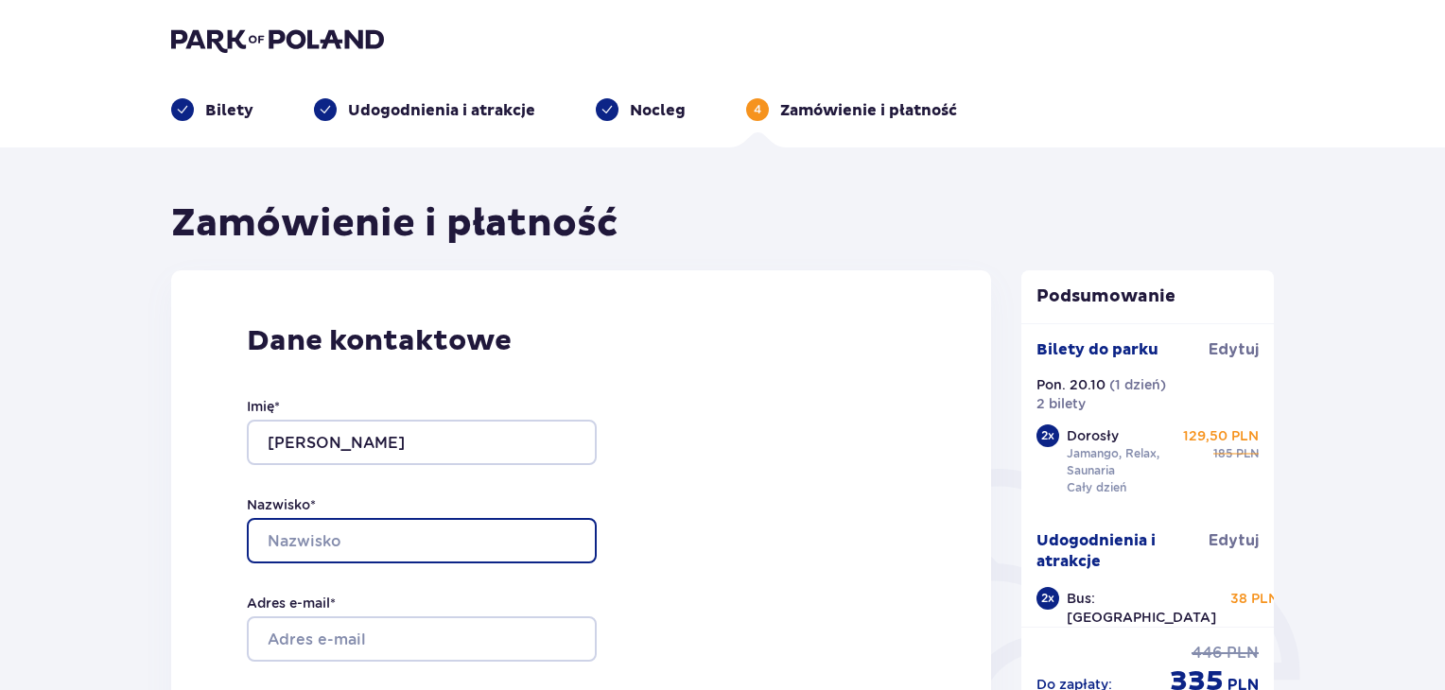
type input "Kibalnyk"
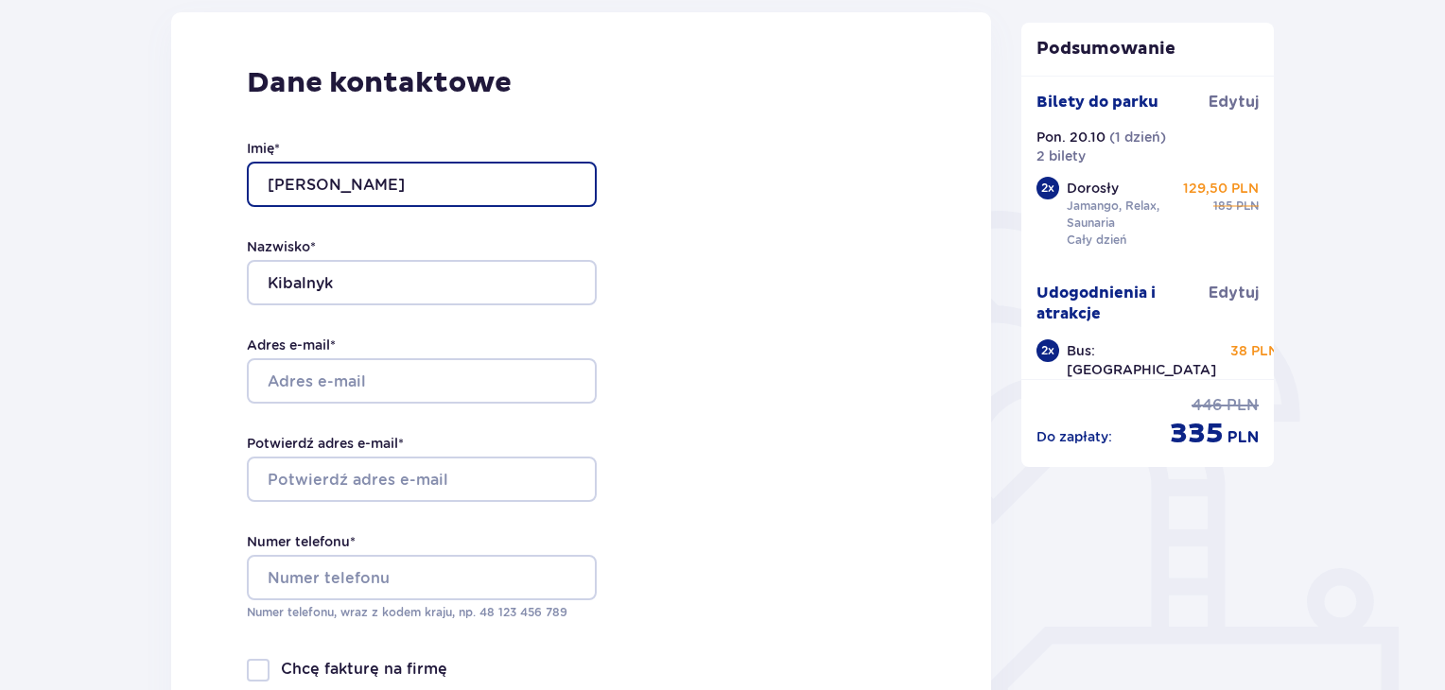
scroll to position [284, 0]
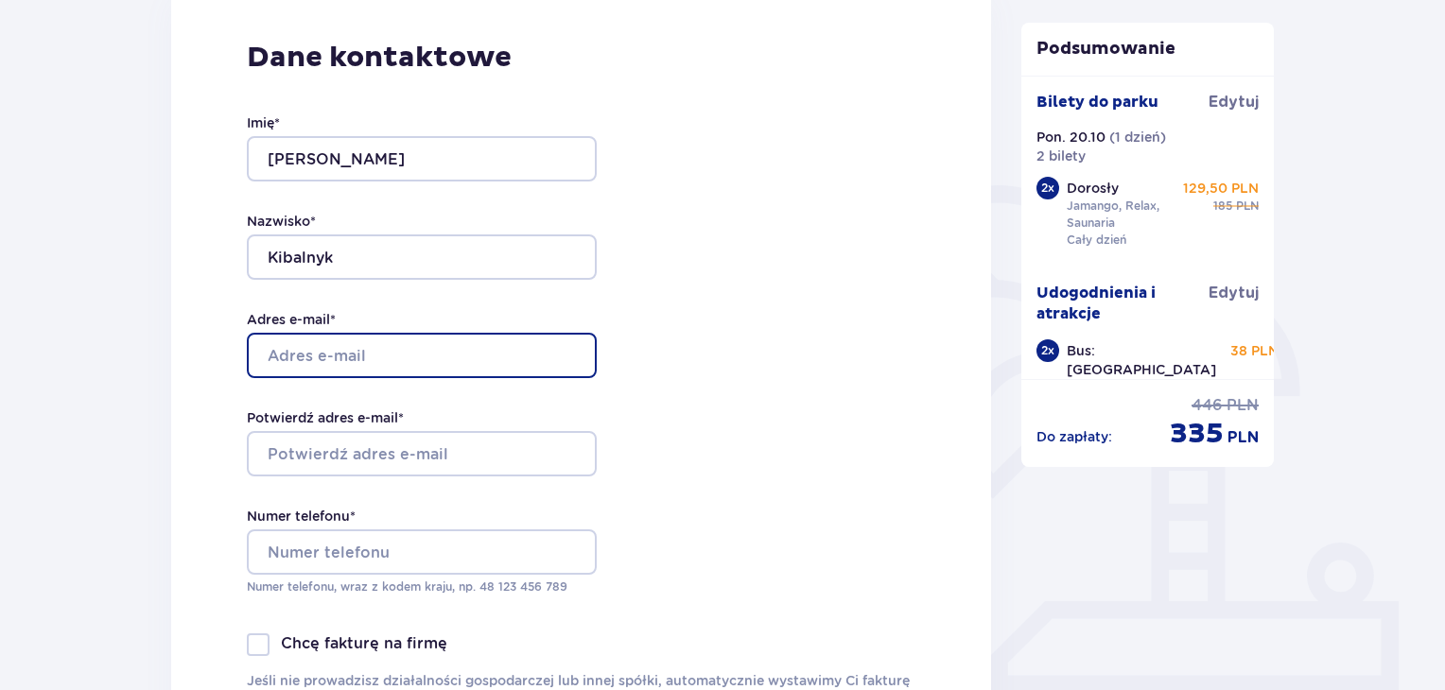
click at [336, 364] on input "Adres e-mail *" at bounding box center [422, 355] width 350 height 45
type input "antonkibalnyk@gmail.com"
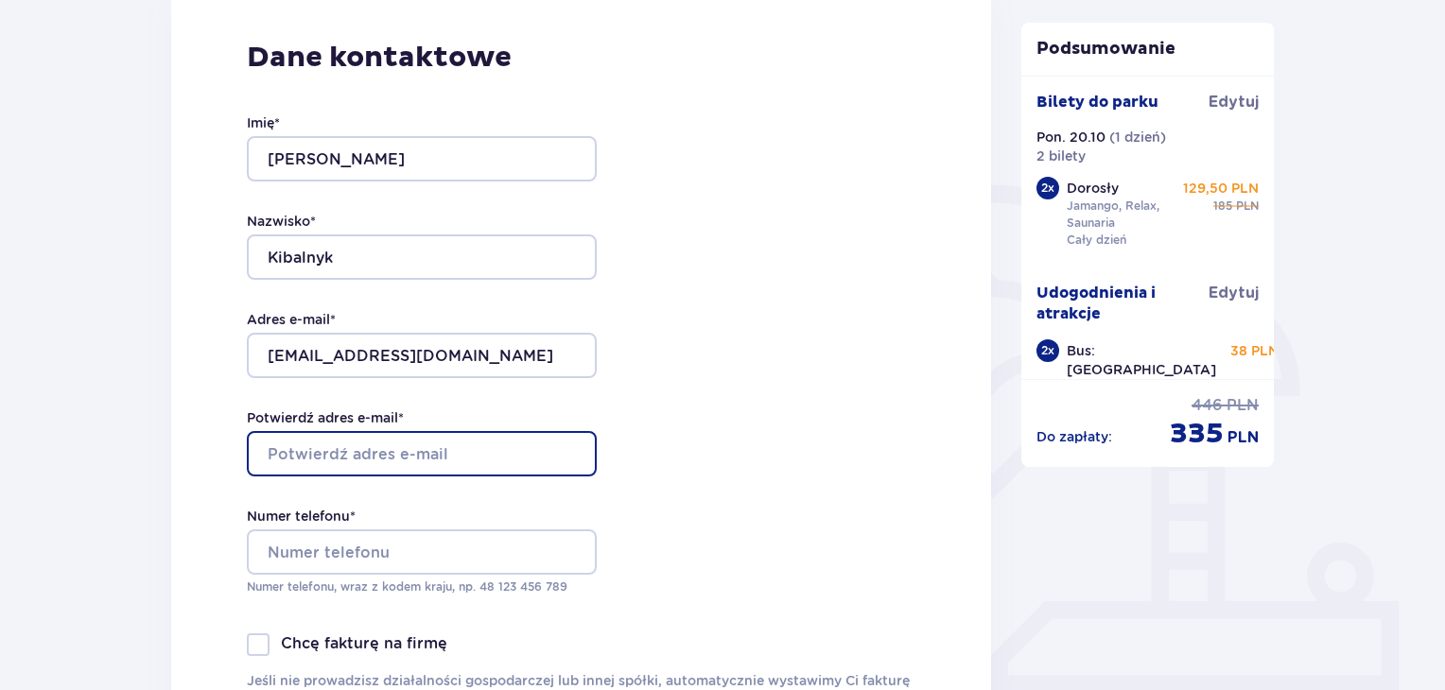
click at [381, 458] on input "Potwierdź adres e-mail *" at bounding box center [422, 453] width 350 height 45
type input "antonkibalnyk@gmail.com"
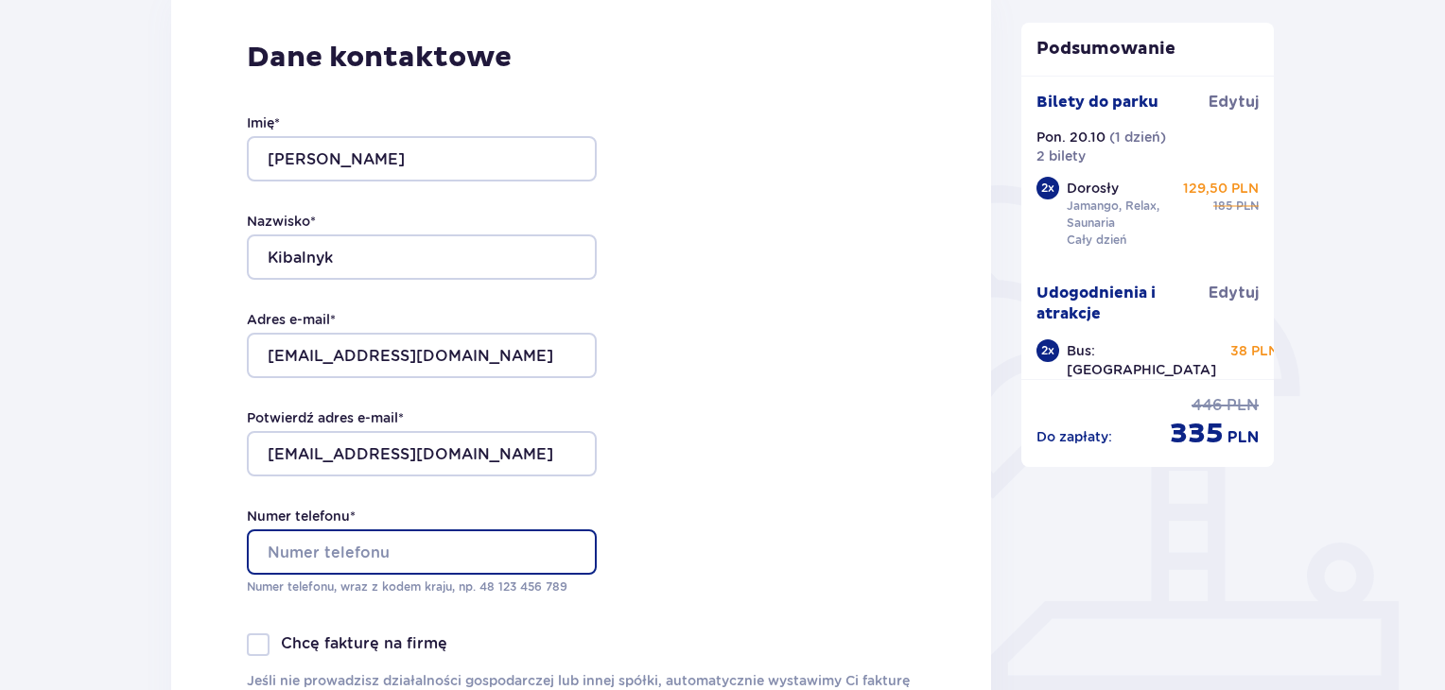
click at [393, 548] on input "Numer telefonu *" at bounding box center [422, 552] width 350 height 45
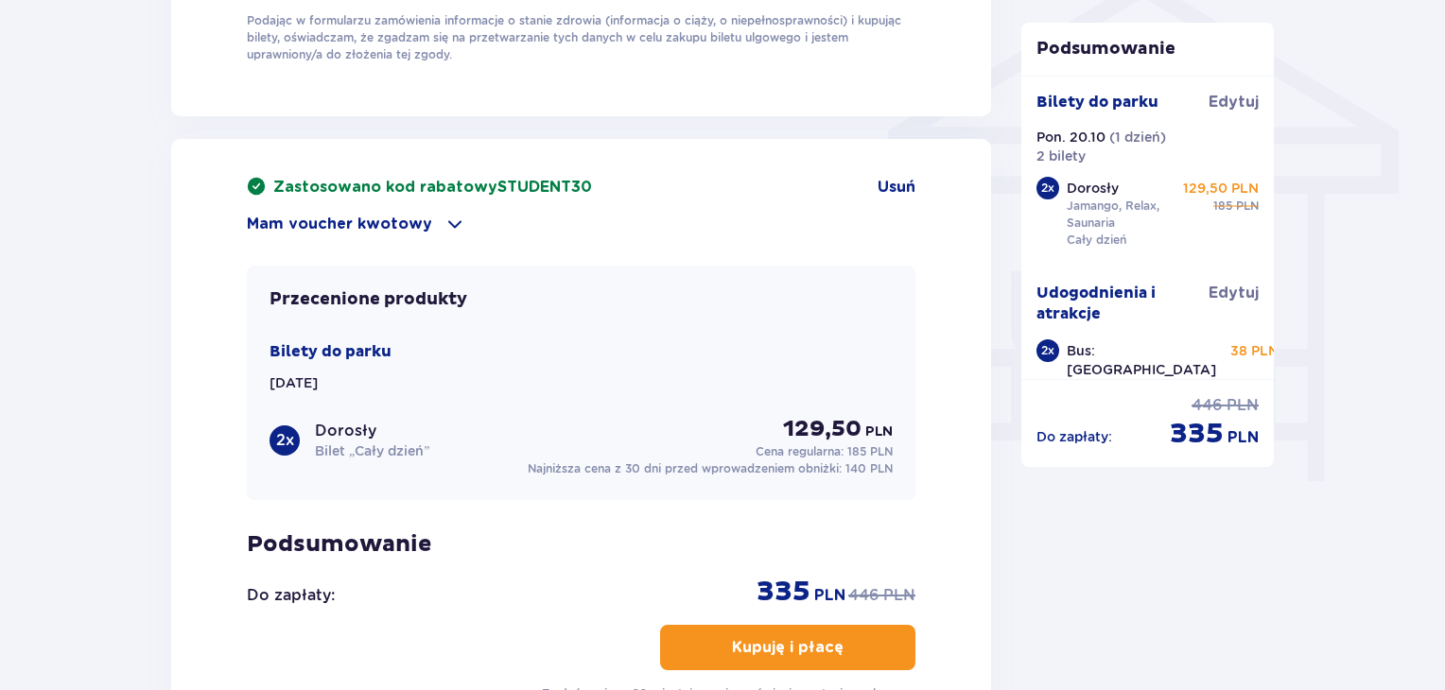
scroll to position [1608, 0]
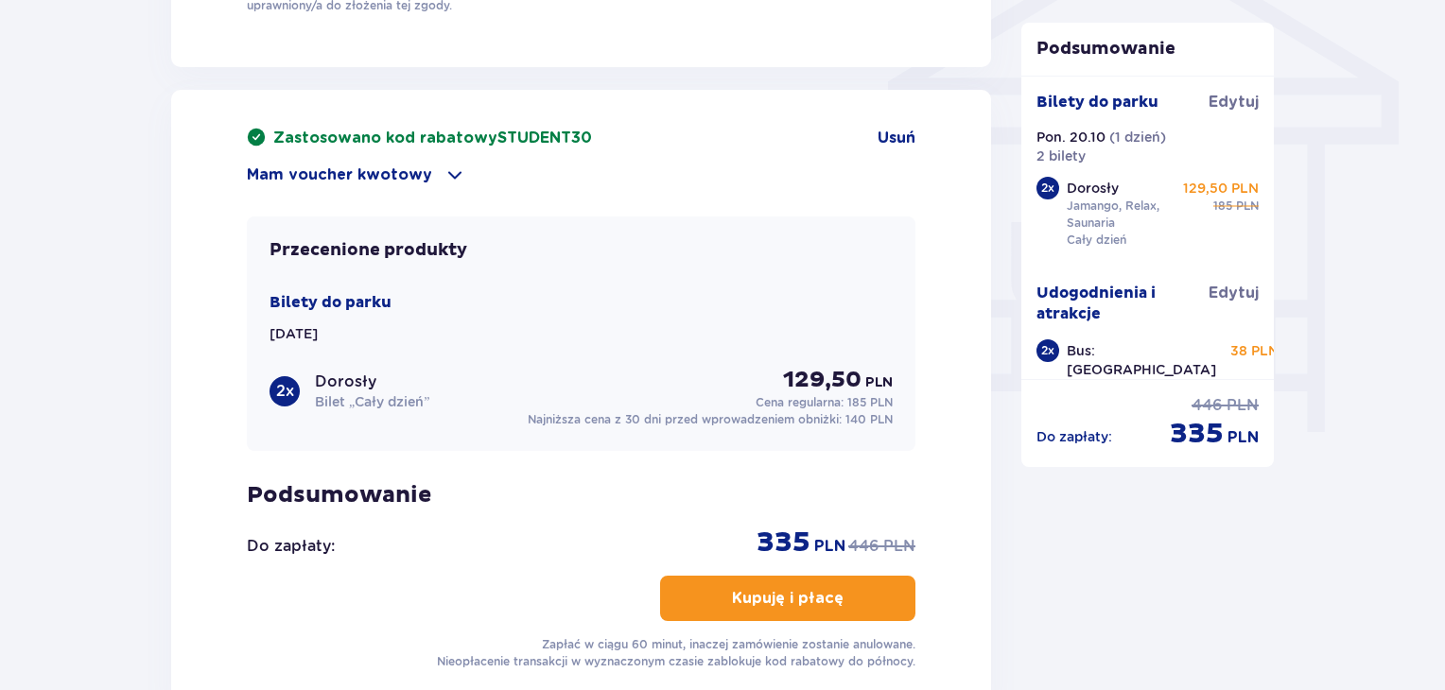
type input "453228267"
click at [815, 608] on button "Kupuję i płacę" at bounding box center [787, 598] width 255 height 45
